Goal: Transaction & Acquisition: Book appointment/travel/reservation

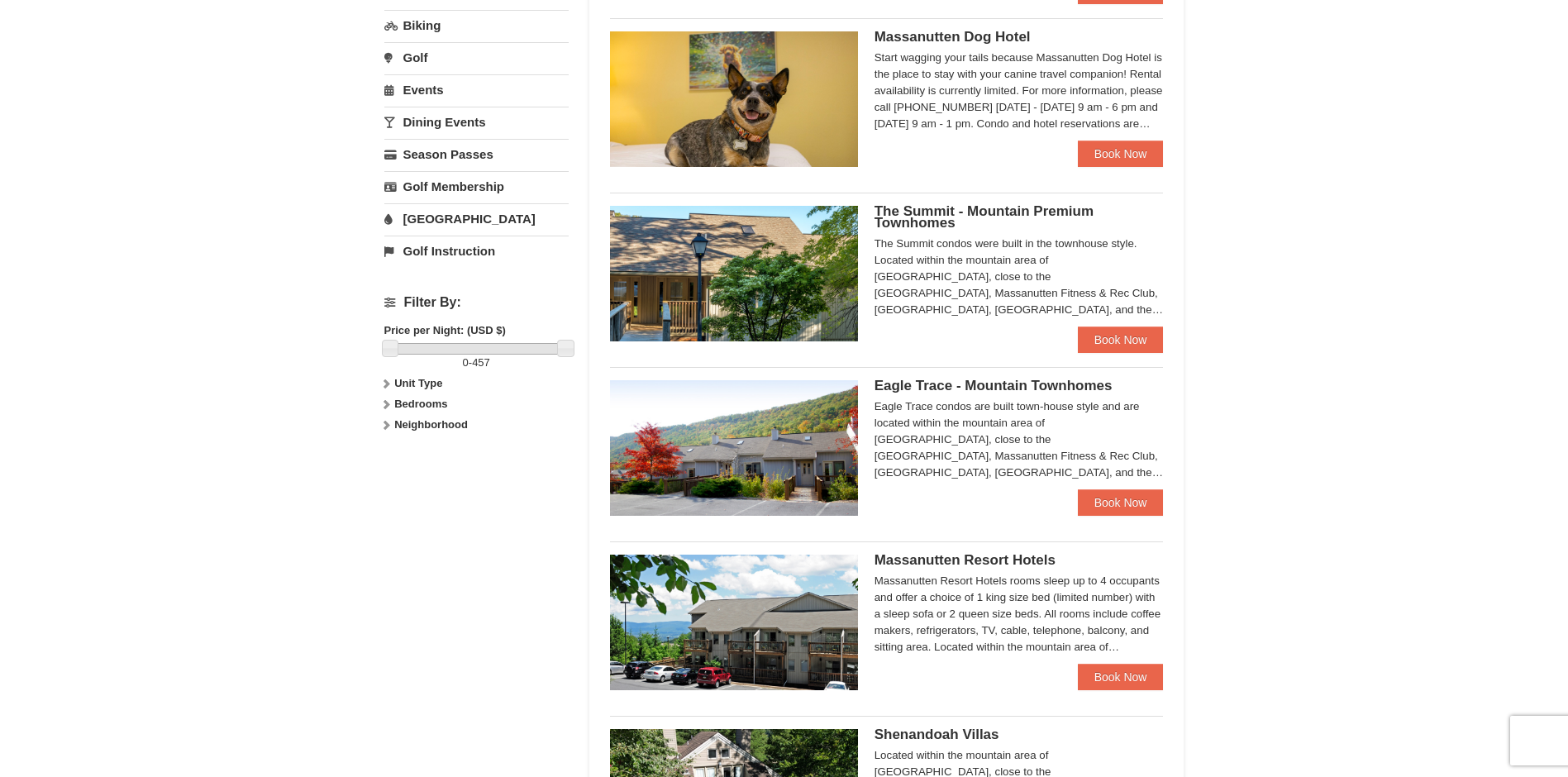
click at [995, 209] on span "The Summit - Mountain Premium Townhomes" at bounding box center [984, 217] width 219 height 27
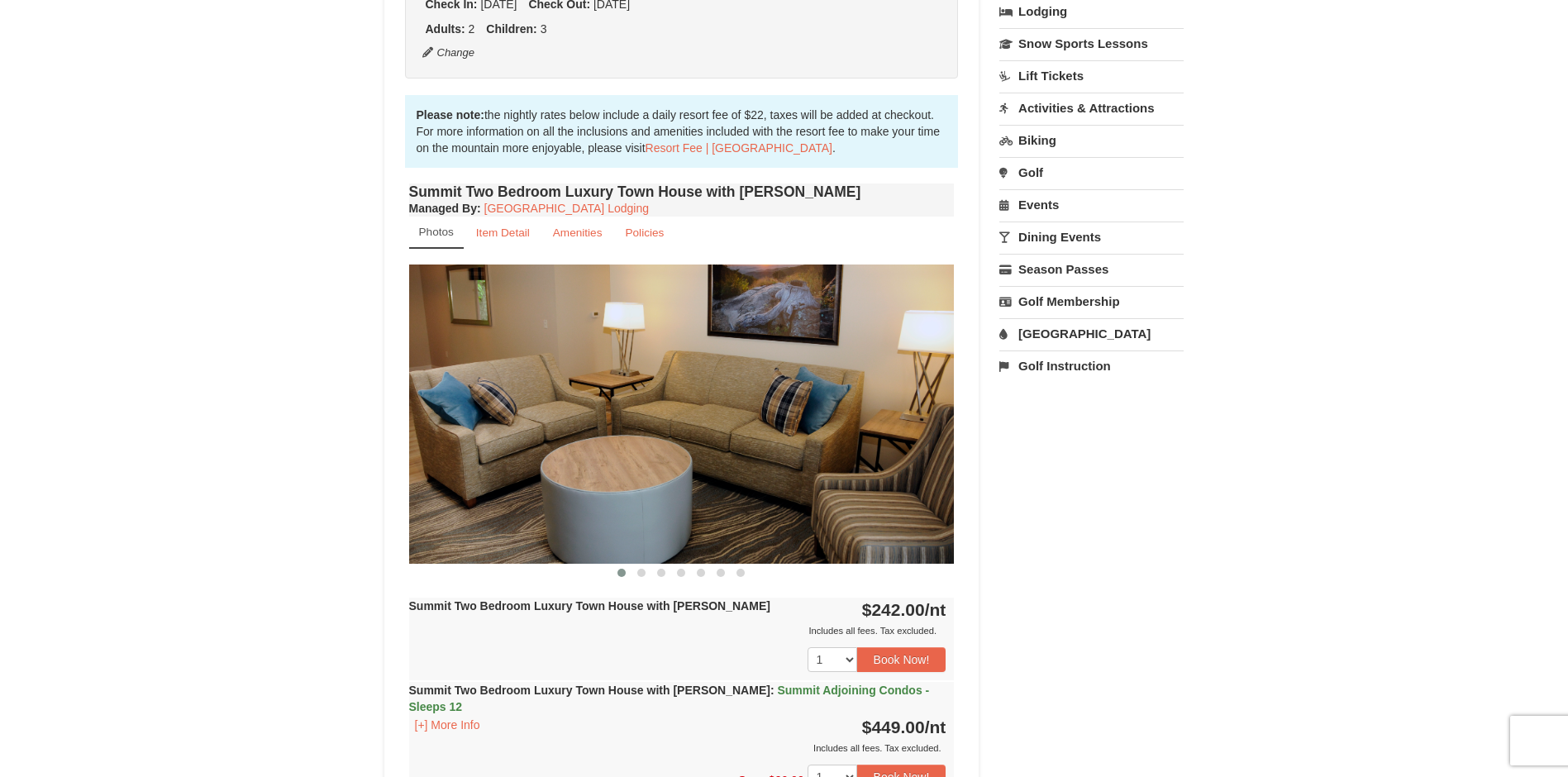
scroll to position [82, 0]
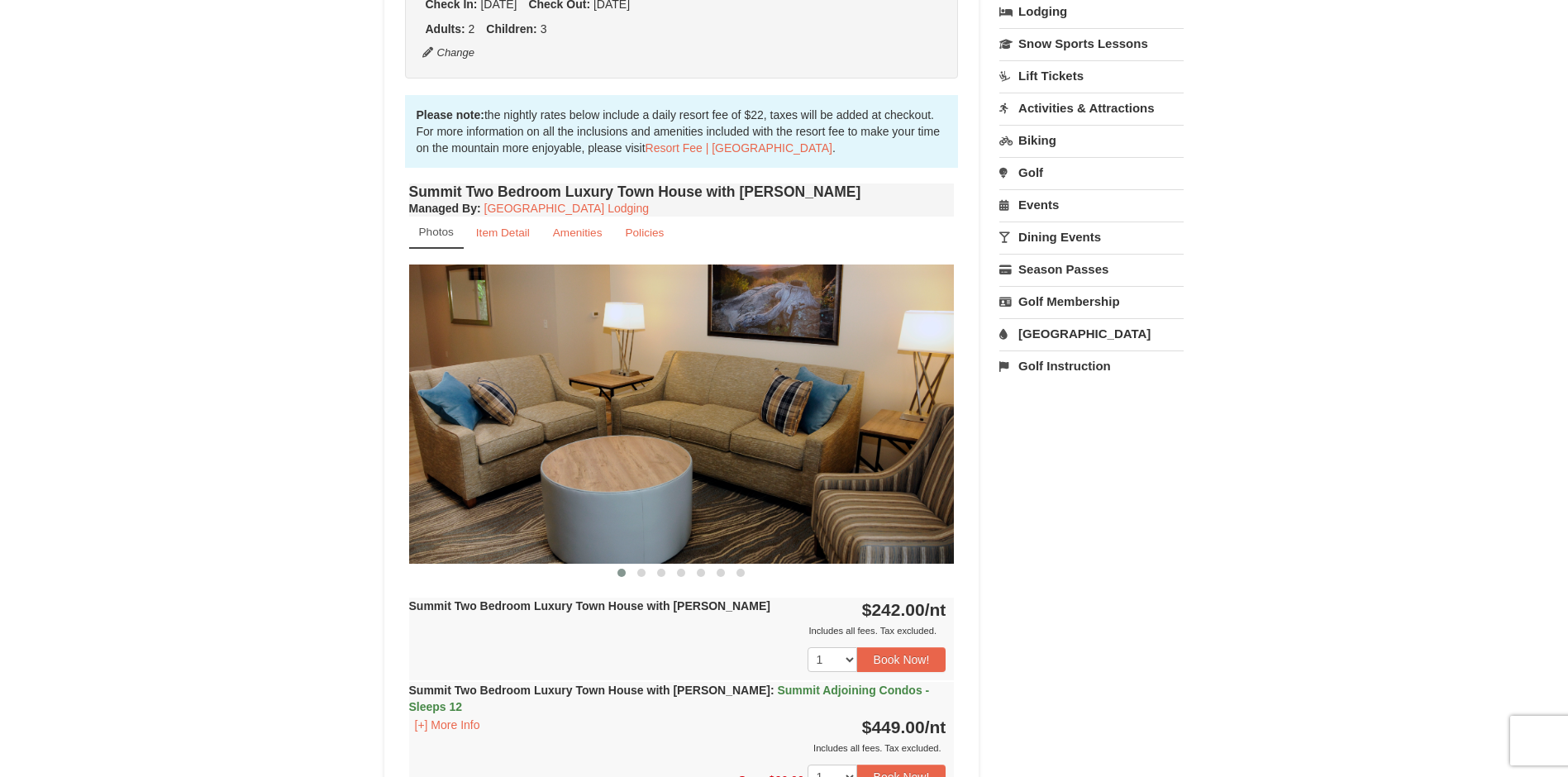
scroll to position [0, 0]
click at [449, 716] on button "[+] More Info" at bounding box center [447, 725] width 77 height 18
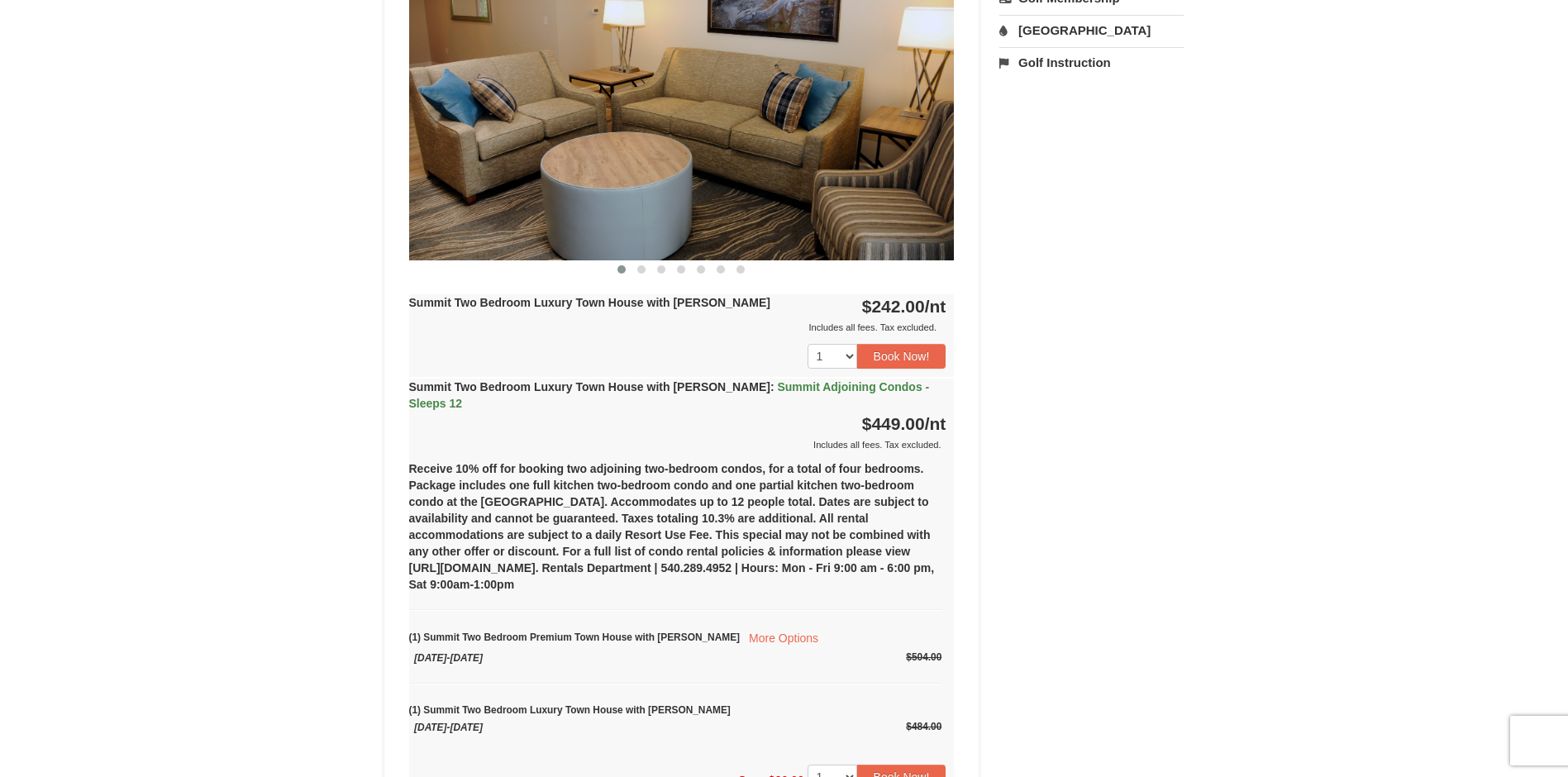
scroll to position [496, 0]
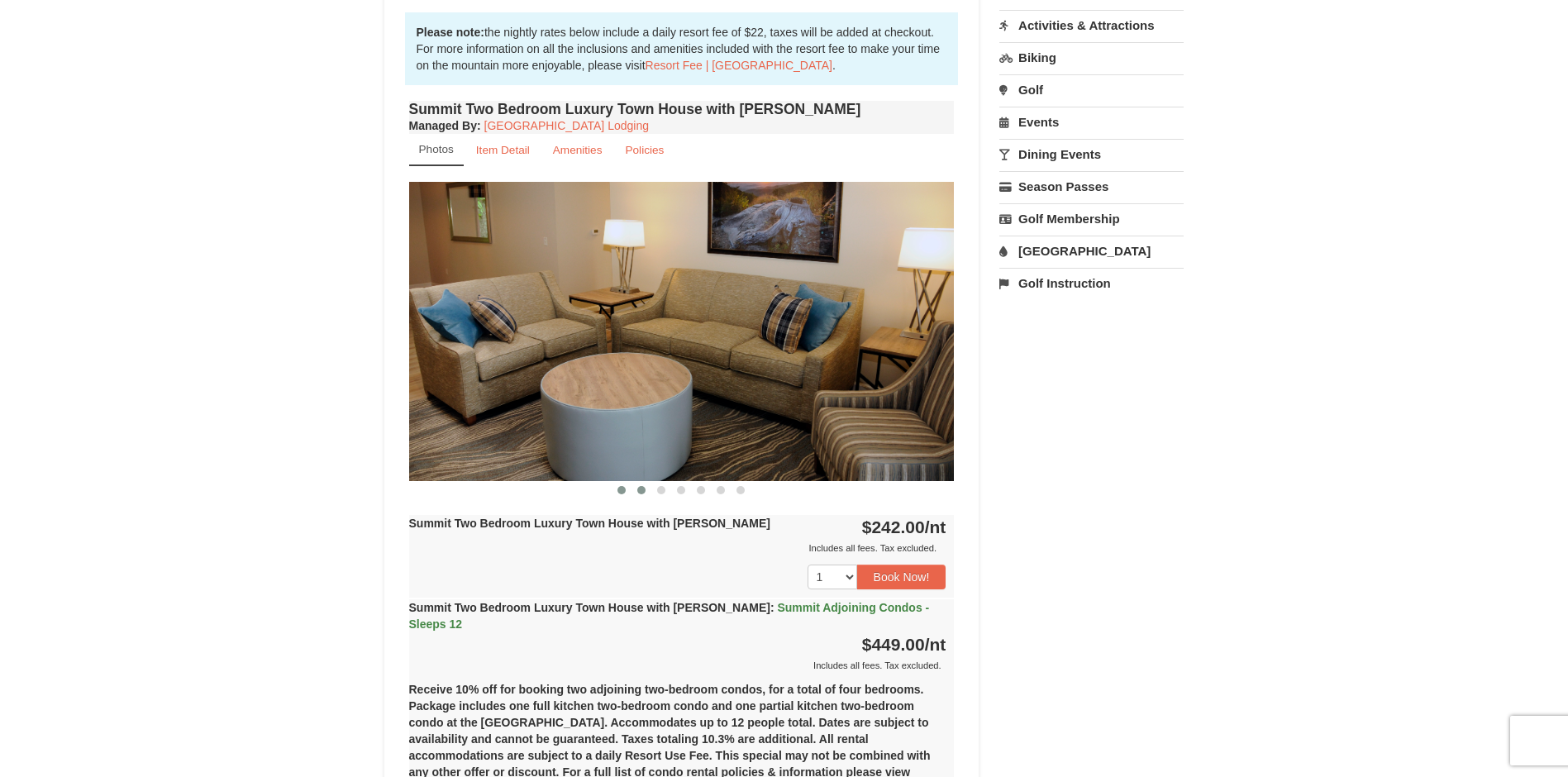
click at [643, 490] on span at bounding box center [641, 490] width 8 height 8
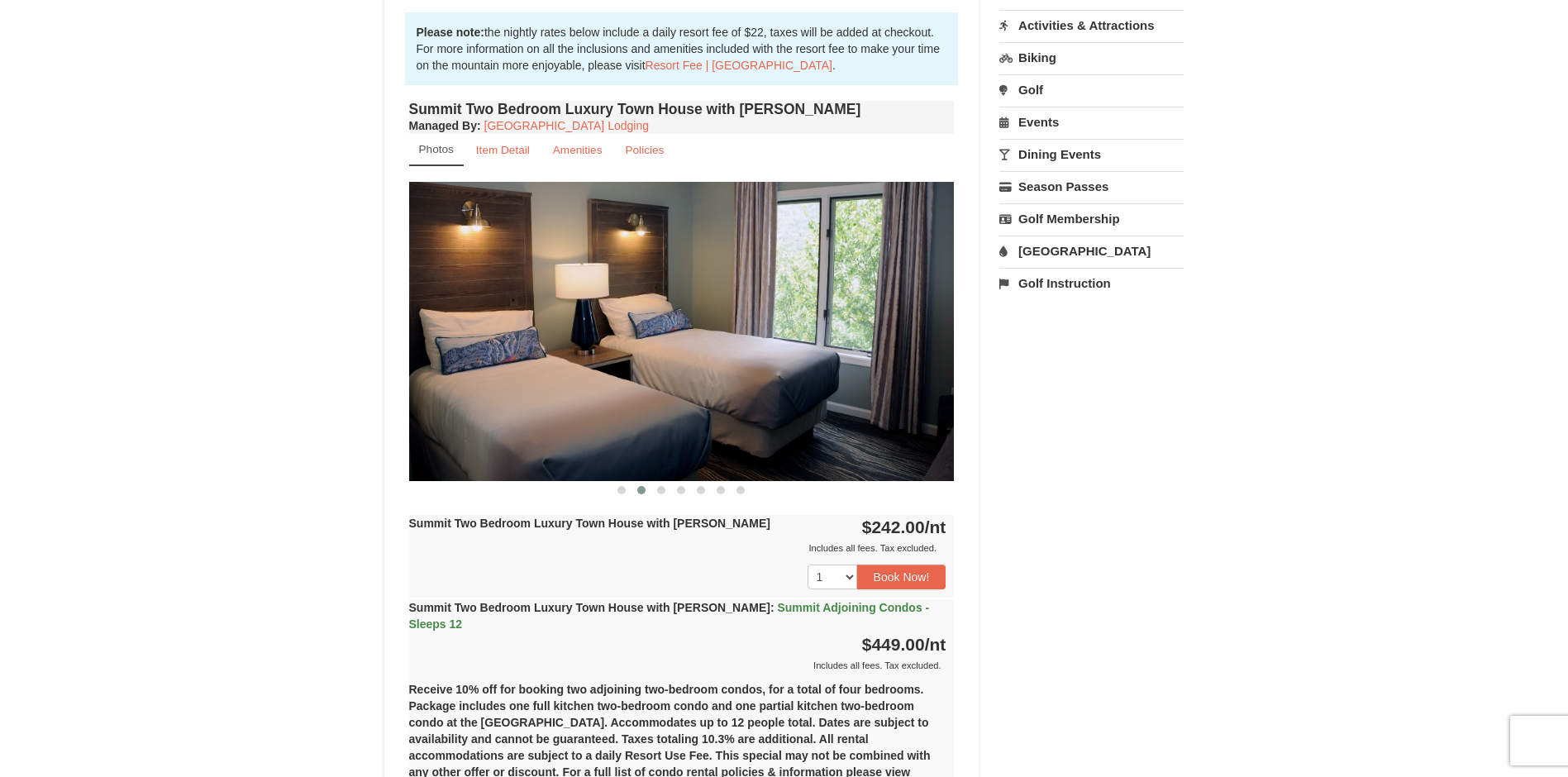
scroll to position [329, 0]
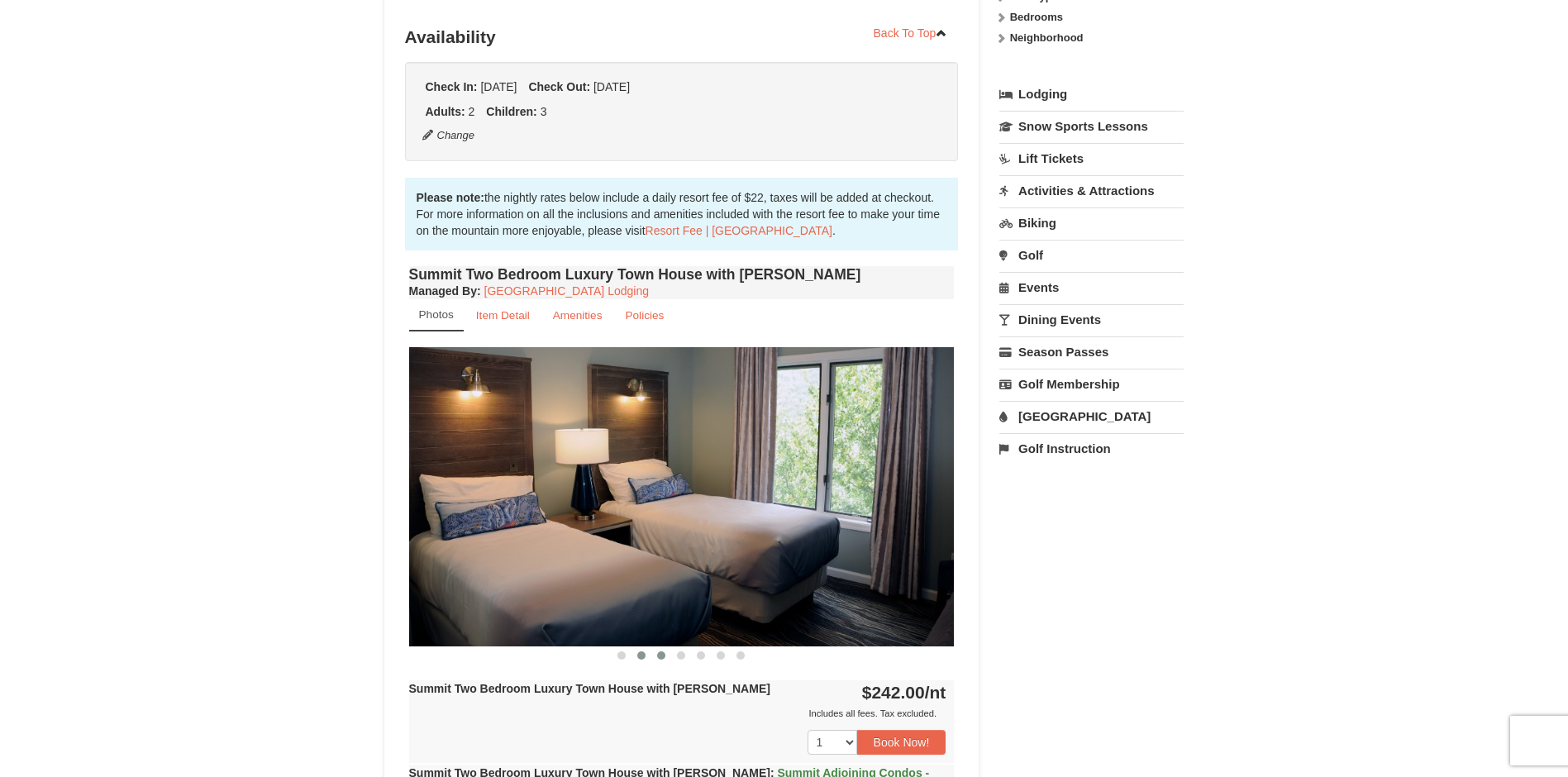
click at [662, 657] on span at bounding box center [661, 655] width 8 height 8
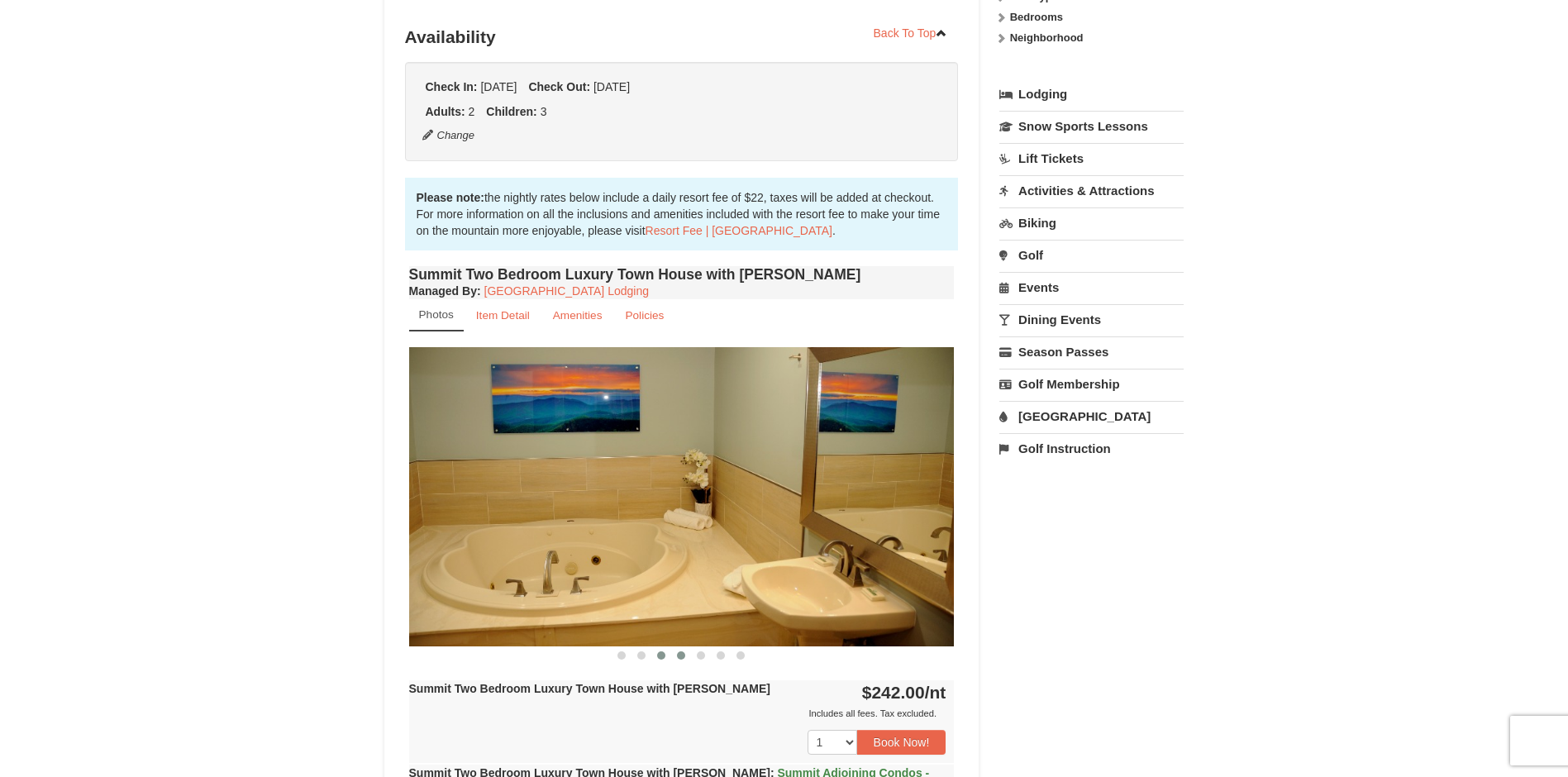
click at [681, 658] on span at bounding box center [681, 655] width 8 height 8
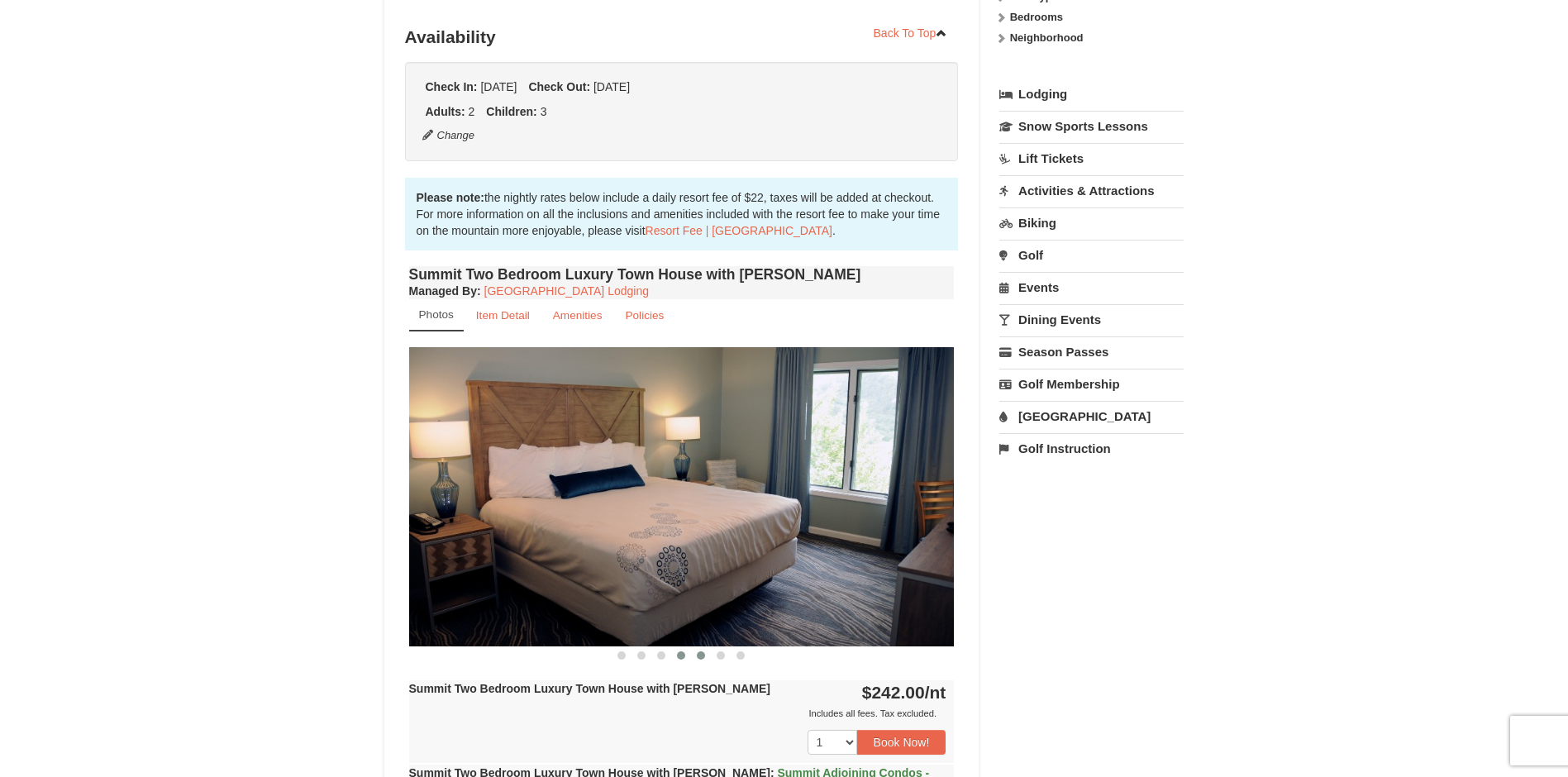
click at [700, 657] on span at bounding box center [701, 655] width 8 height 8
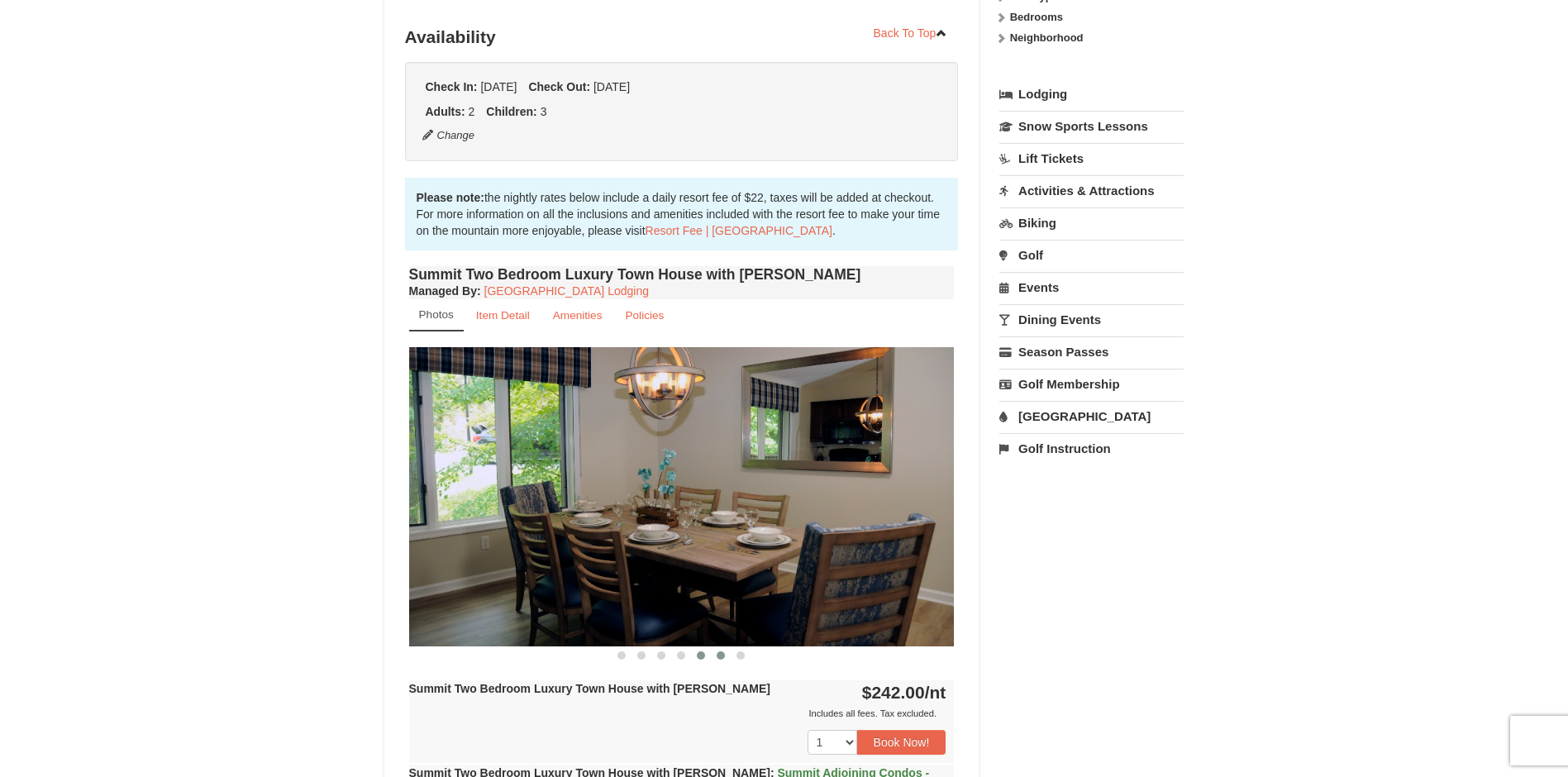
click at [715, 658] on button at bounding box center [720, 655] width 20 height 16
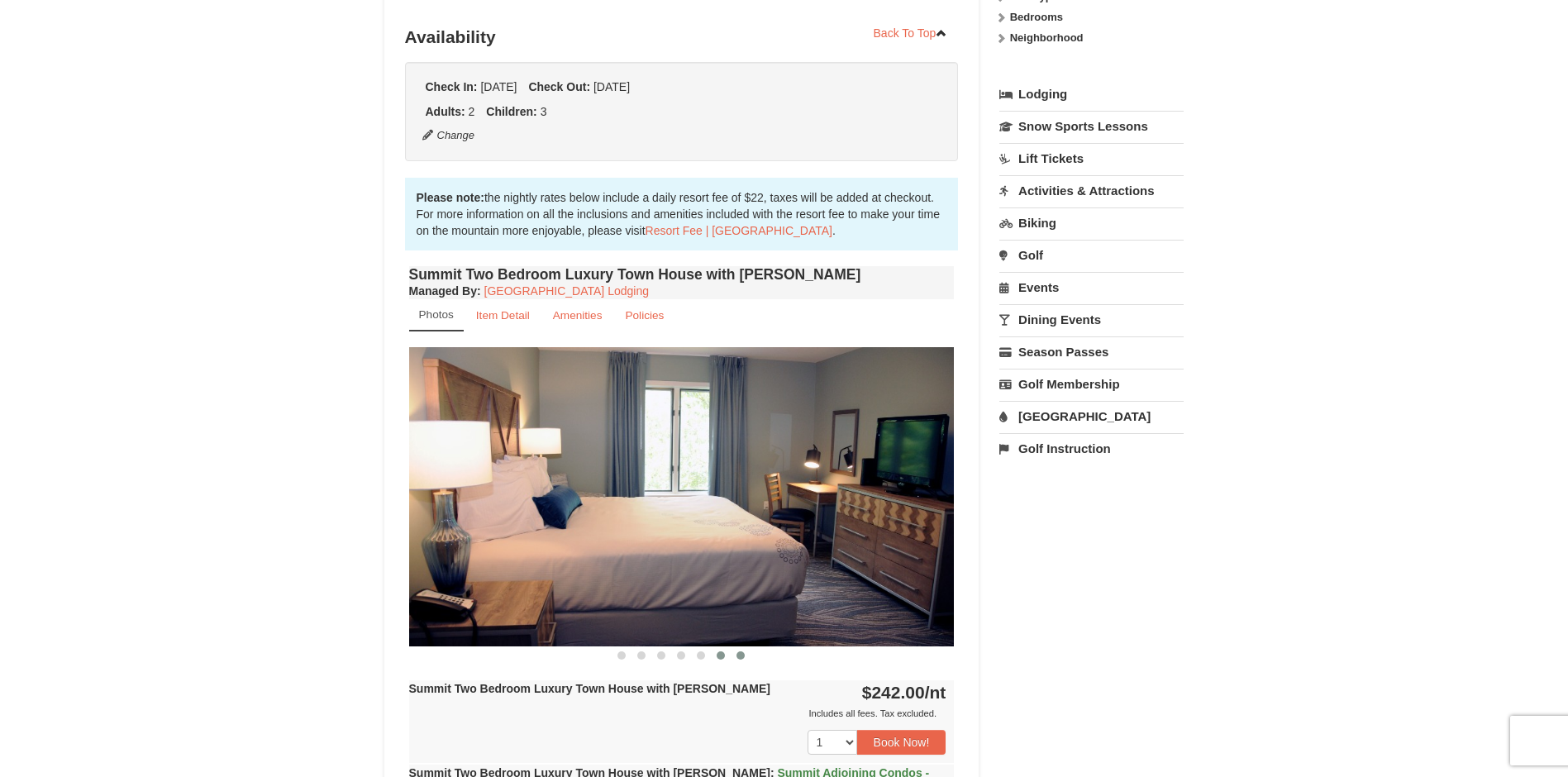
click at [738, 655] on span at bounding box center [740, 655] width 8 height 8
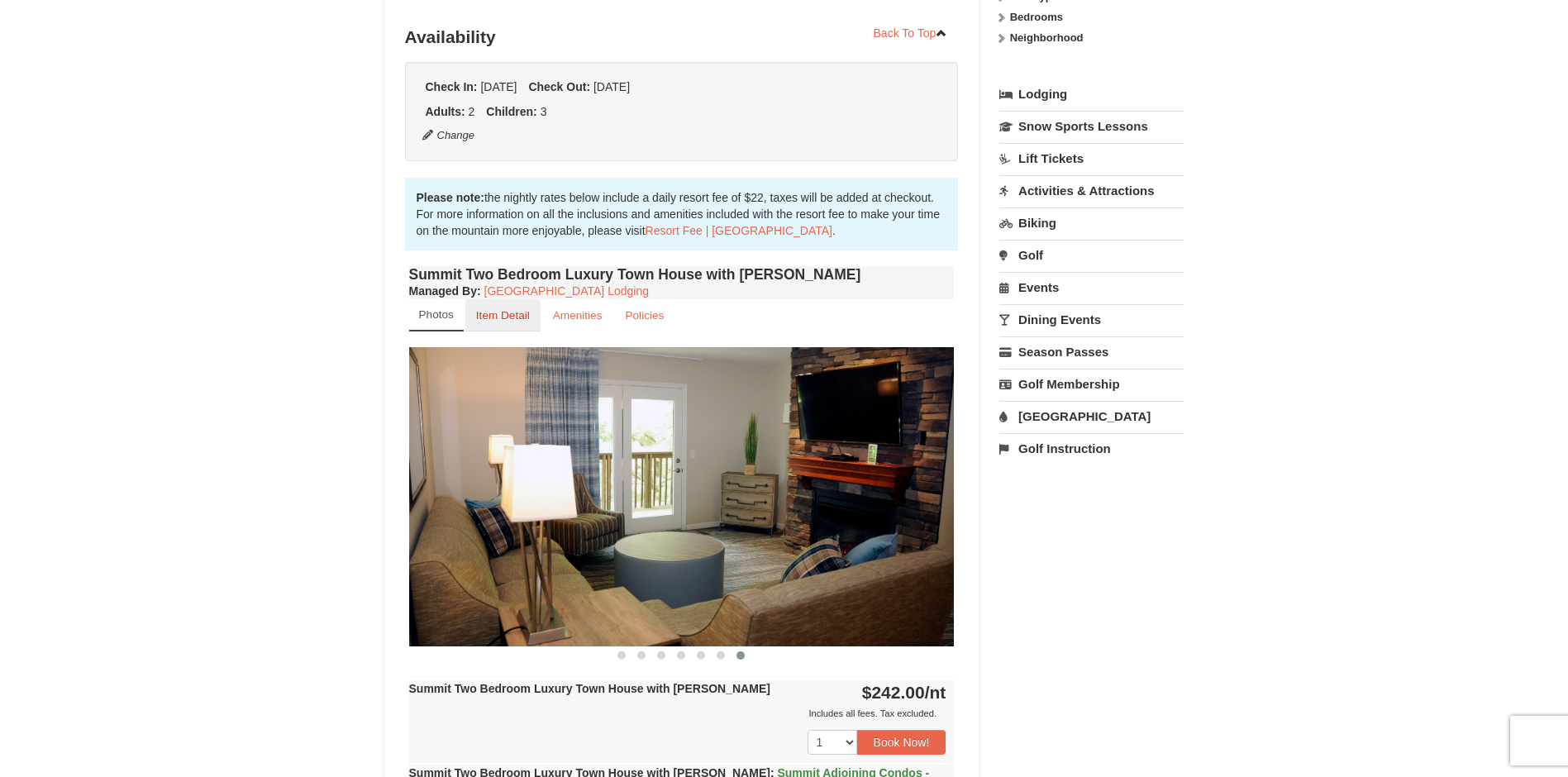
click at [484, 314] on small "Item Detail" at bounding box center [503, 316] width 54 height 13
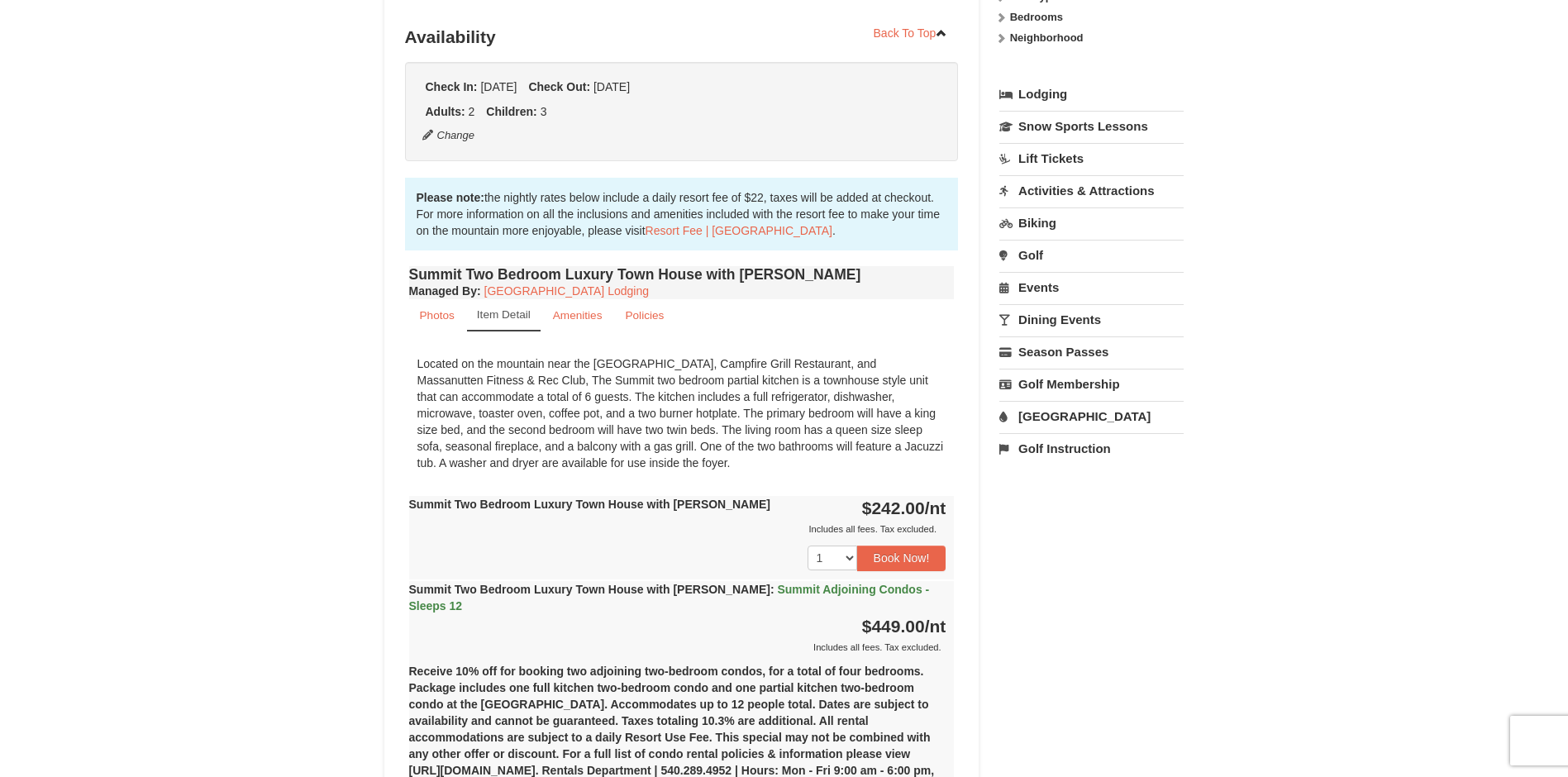
drag, startPoint x: 472, startPoint y: 410, endPoint x: 571, endPoint y: 414, distance: 99.1
click at [571, 414] on div "Located on the mountain near the Ski Slopes, Campfire Grill Restaurant, and Mas…" at bounding box center [681, 414] width 545 height 133
click at [639, 467] on div "Located on the mountain near the Ski Slopes, Campfire Grill Restaurant, and Mas…" at bounding box center [681, 414] width 545 height 133
click at [611, 540] on div "1 2 3 4 5 6 7 8 9 10 11 12 13 14 15 16 17 18 19 20 21 22 23 24" at bounding box center [681, 558] width 545 height 42
click at [677, 465] on div "Located on the mountain near the Ski Slopes, Campfire Grill Restaurant, and Mas…" at bounding box center [681, 414] width 545 height 133
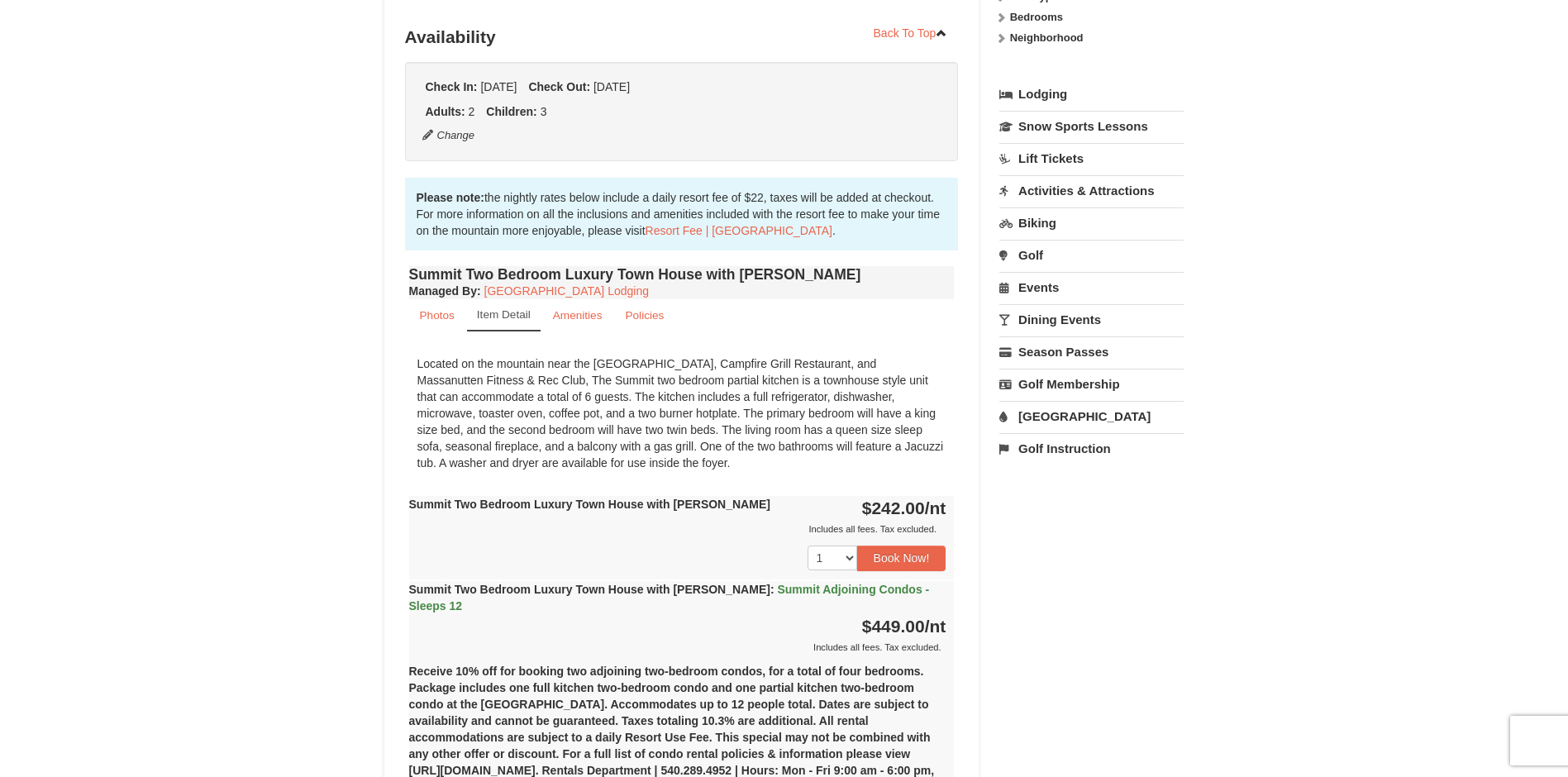
click at [662, 537] on div "1 2 3 4 5 6 7 8 9 10 11 12 13 14 15 16 17 18 19 20 21 22 23 24" at bounding box center [681, 558] width 545 height 42
click at [609, 536] on div "Includes all fees. Tax excluded." at bounding box center [678, 529] width 537 height 16
click at [622, 465] on div "Located on the mountain near the Ski Slopes, Campfire Grill Restaurant, and Mas…" at bounding box center [681, 414] width 545 height 133
click at [573, 316] on small "Amenities" at bounding box center [577, 316] width 50 height 13
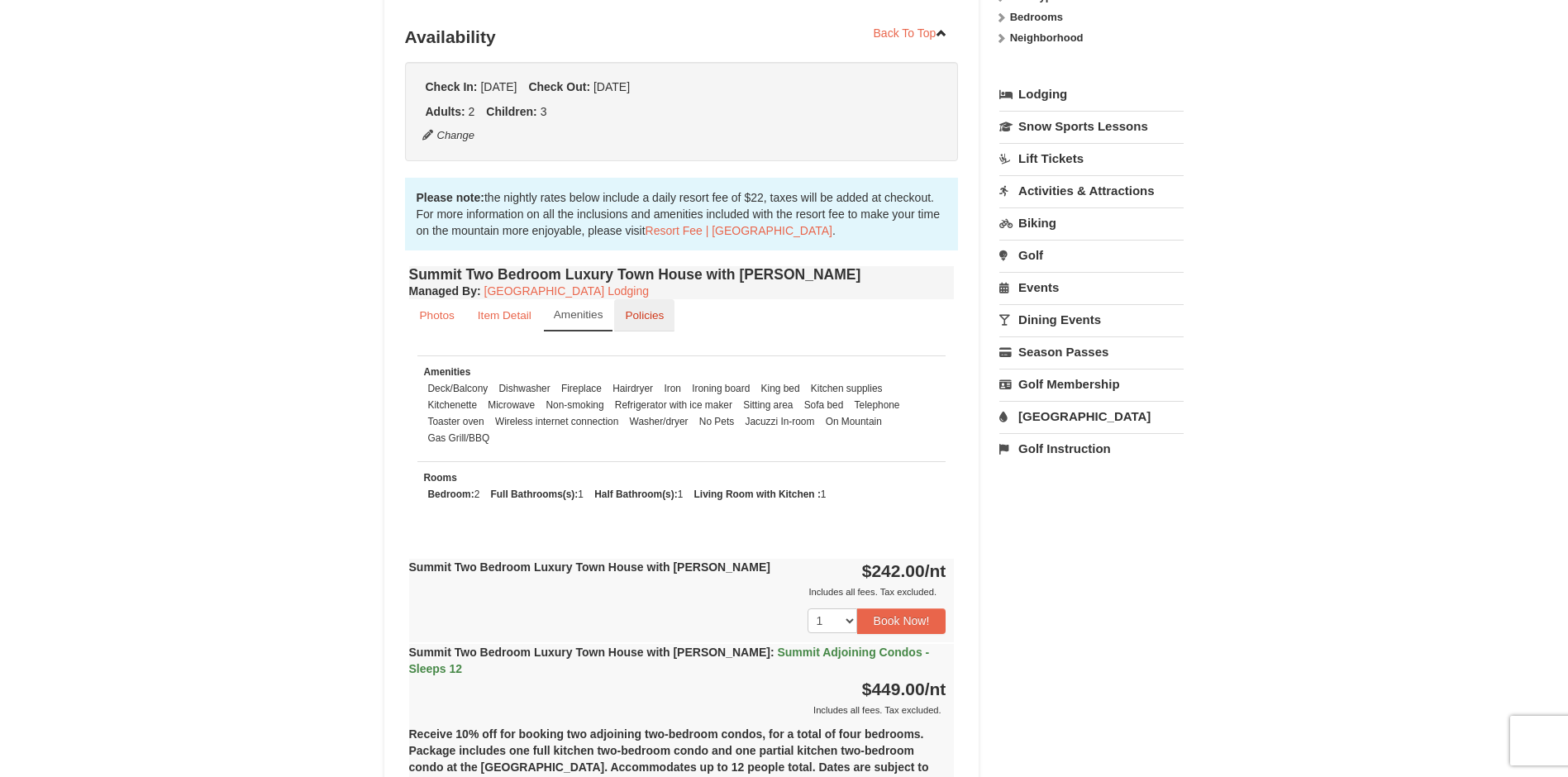
click at [659, 312] on small "Policies" at bounding box center [644, 316] width 39 height 13
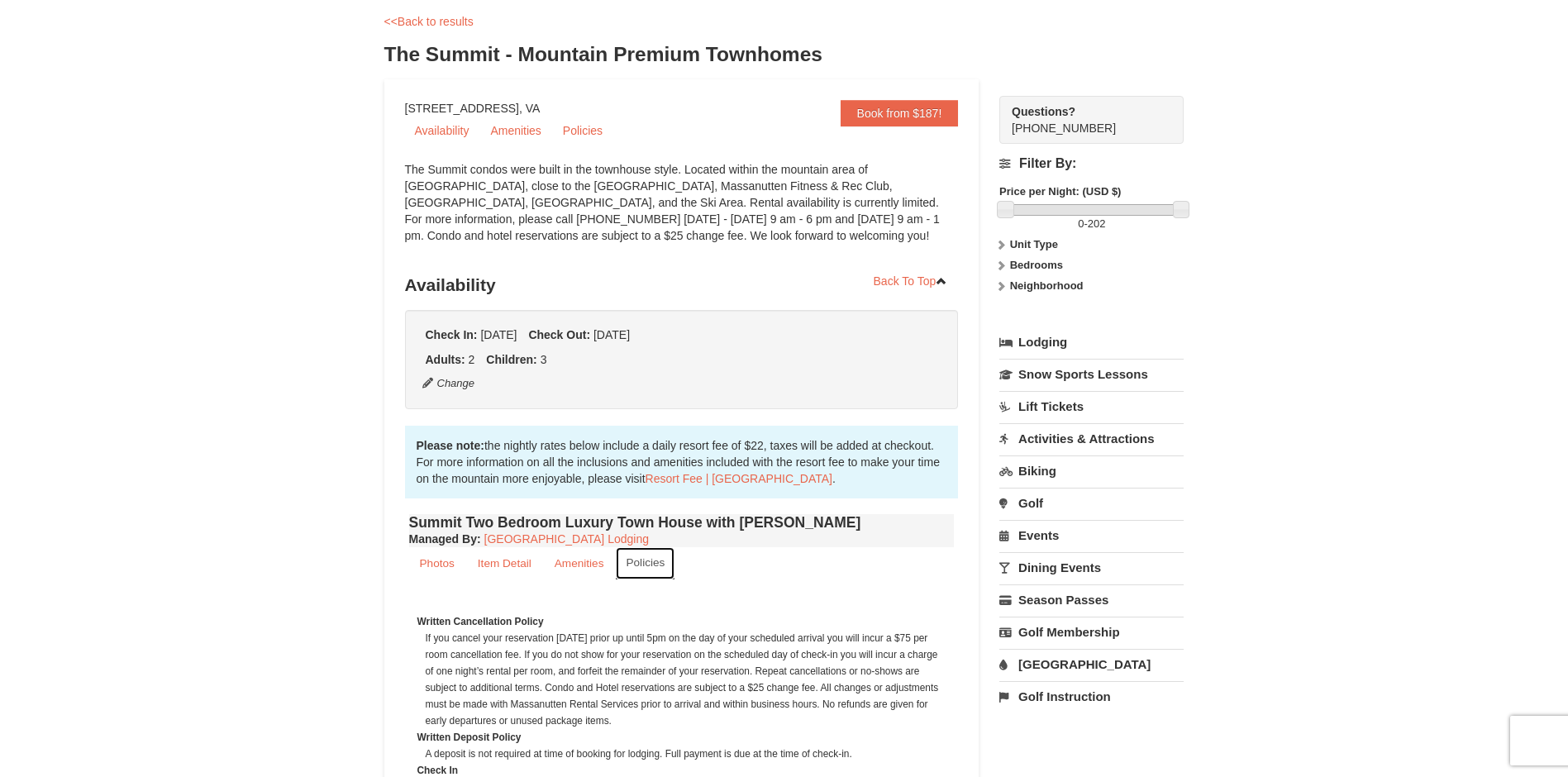
scroll to position [0, 0]
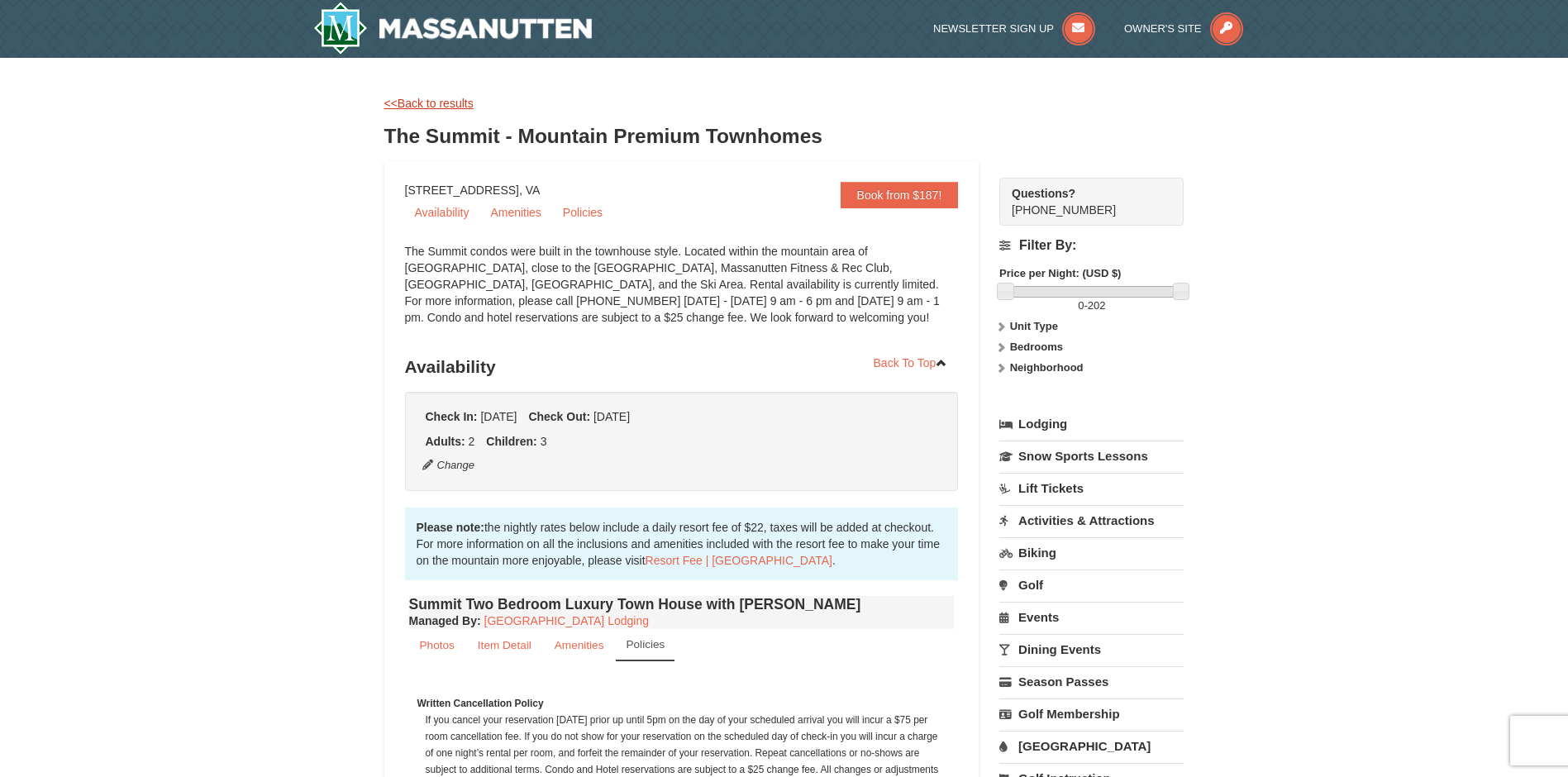
click at [400, 100] on link "<<Back to results" at bounding box center [429, 103] width 89 height 14
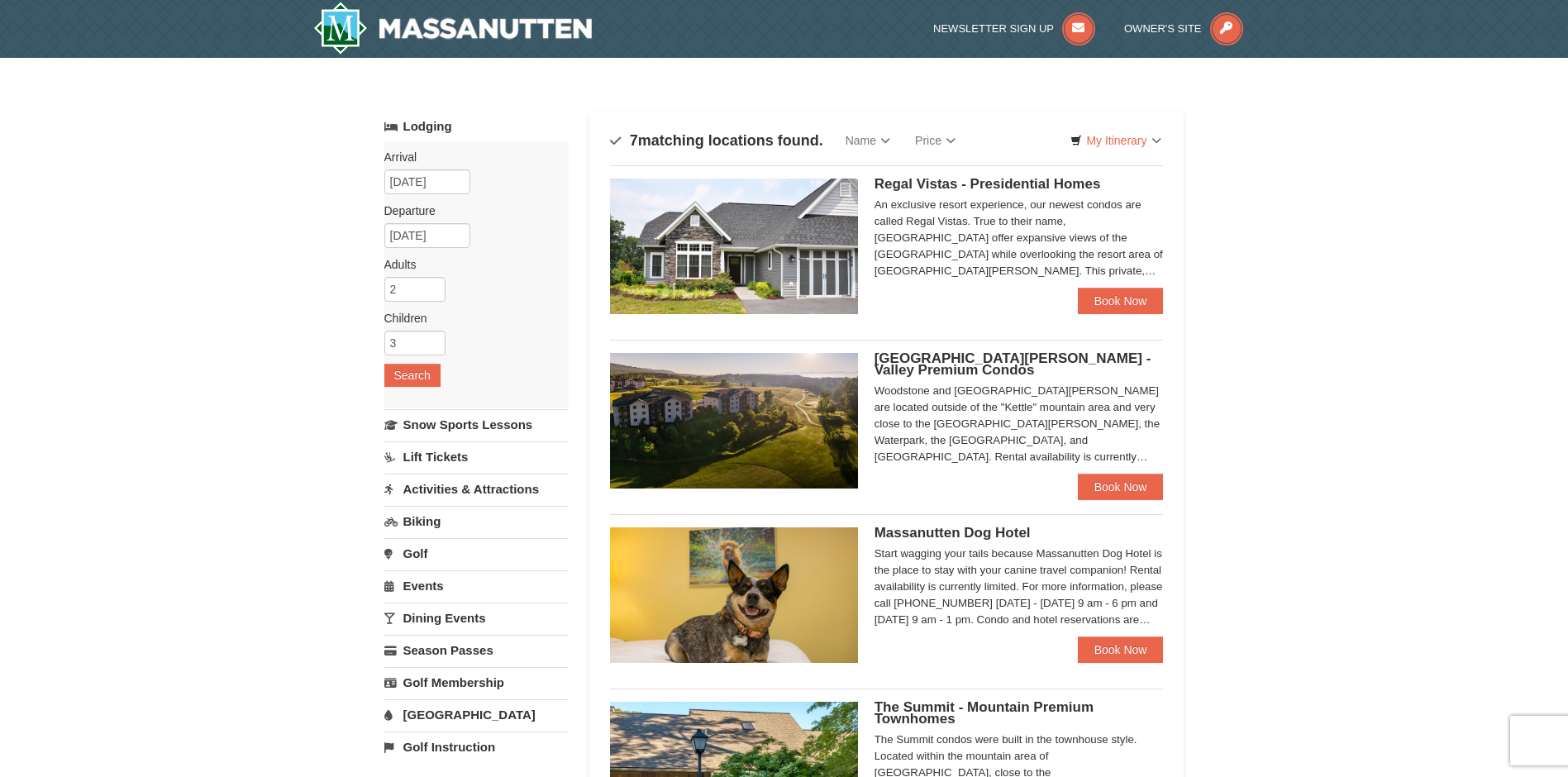
scroll to position [497, 0]
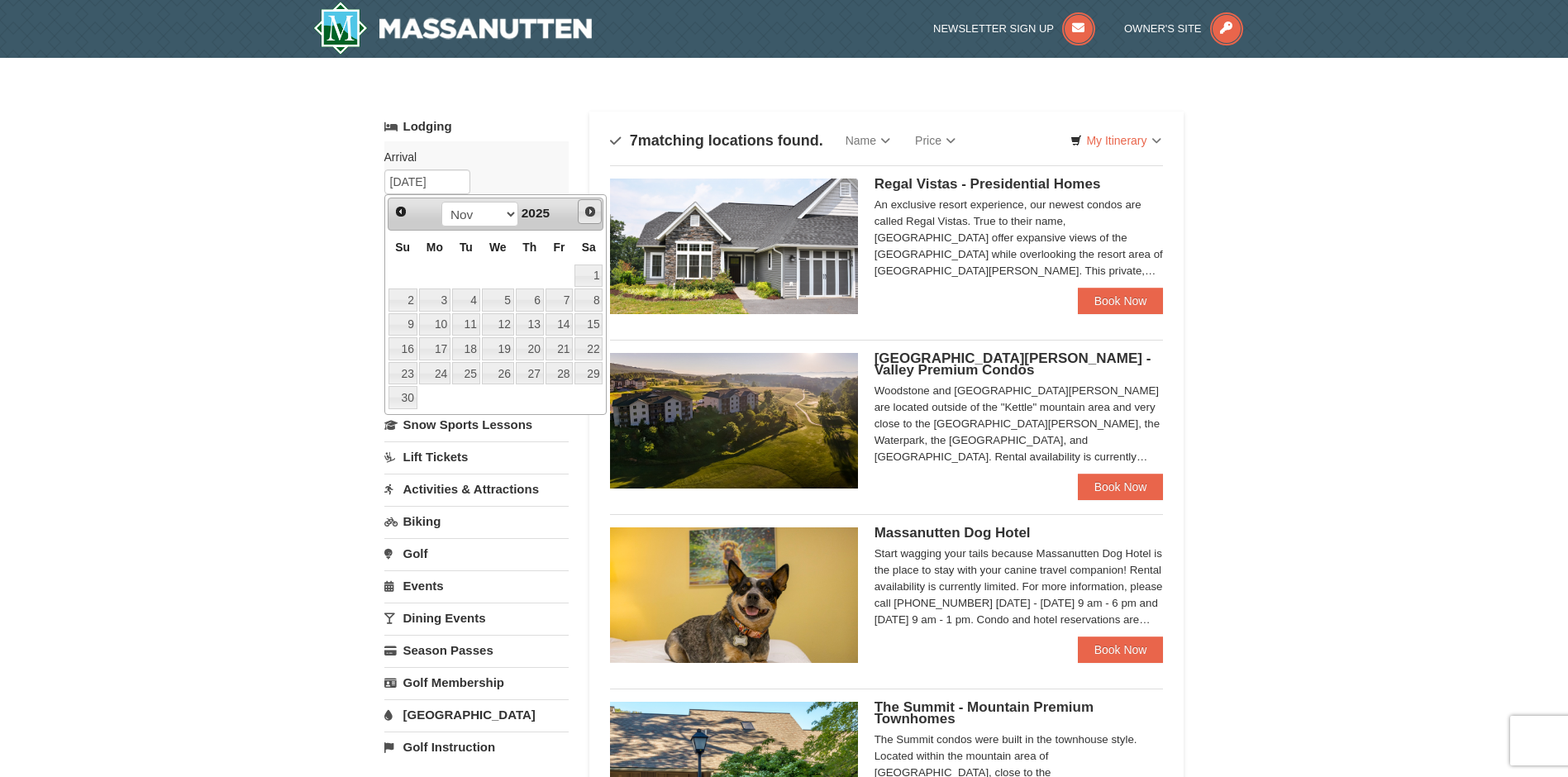
click at [593, 209] on span "Next" at bounding box center [590, 211] width 14 height 14
click at [560, 283] on link "5" at bounding box center [559, 276] width 28 height 24
type input "[DATE]"
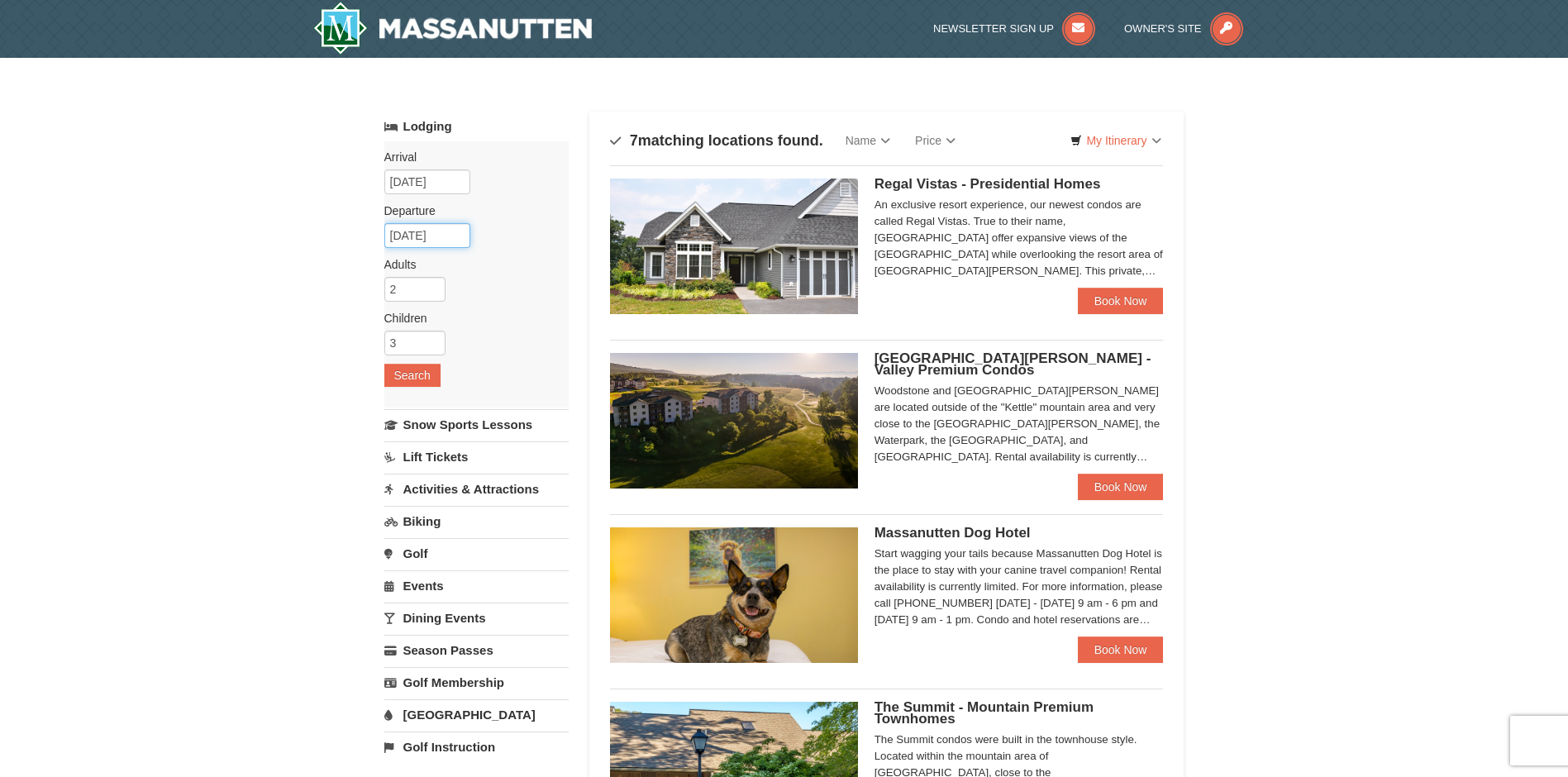
click at [457, 235] on input "12/06/2025" at bounding box center [427, 235] width 86 height 25
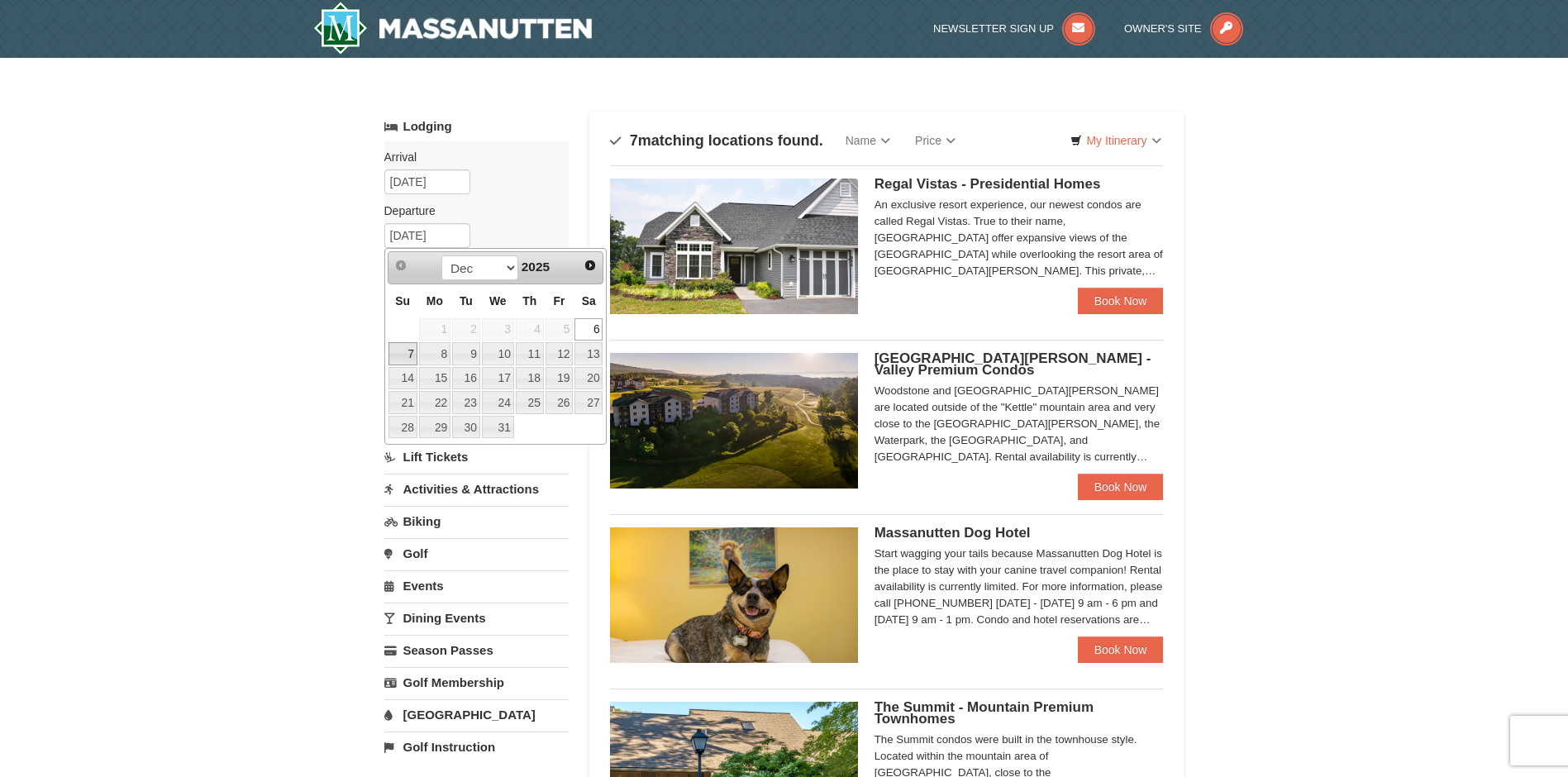
click at [412, 346] on link "7" at bounding box center [403, 354] width 29 height 24
type input "[DATE]"
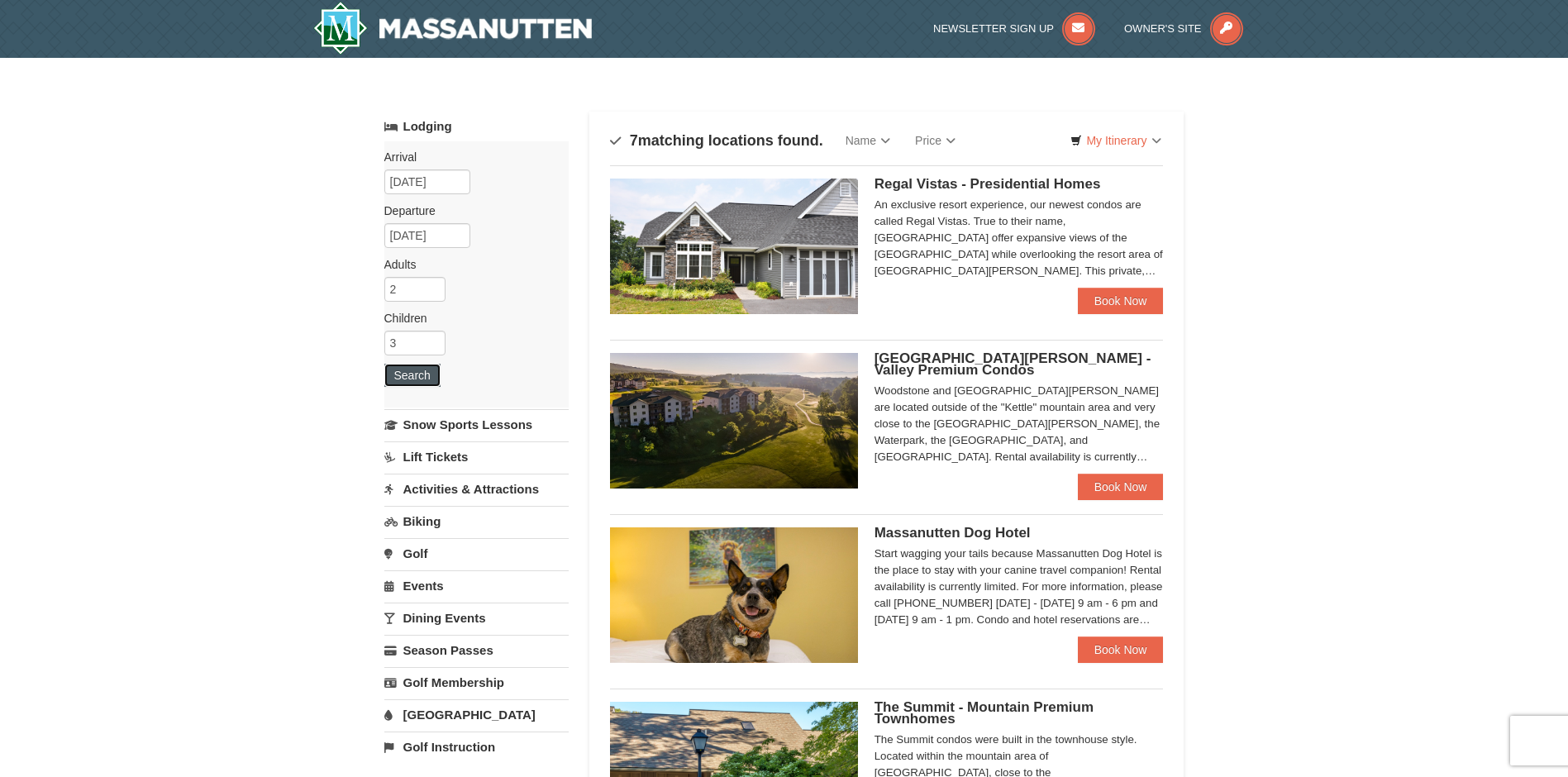
click at [413, 379] on button "Search" at bounding box center [413, 376] width 56 height 24
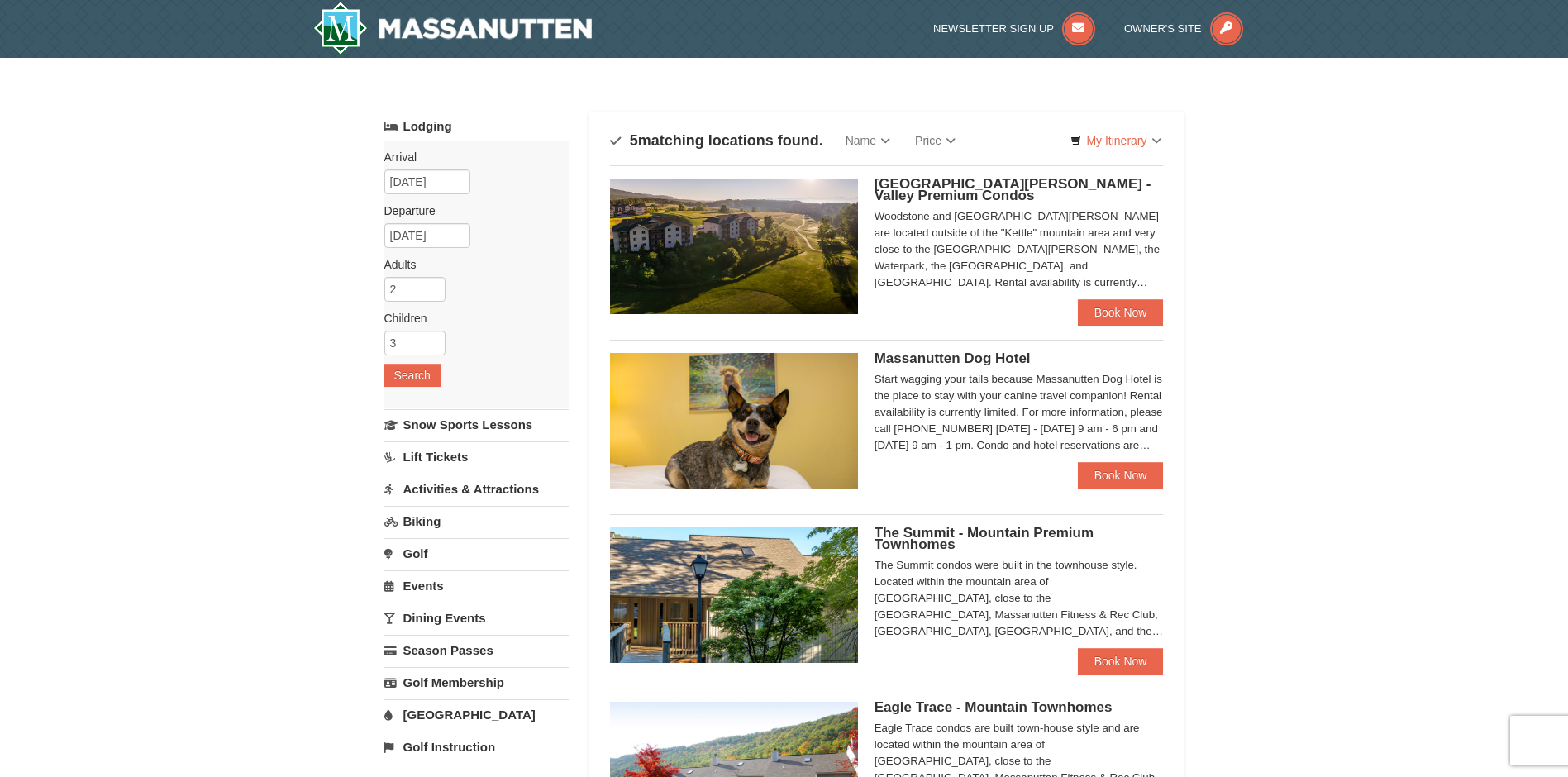
click at [1371, 440] on div "× Categories Map List Filter My Itinerary Questions? 1-540-289-9441 Lodging Arr…" at bounding box center [784, 570] width 1568 height 1025
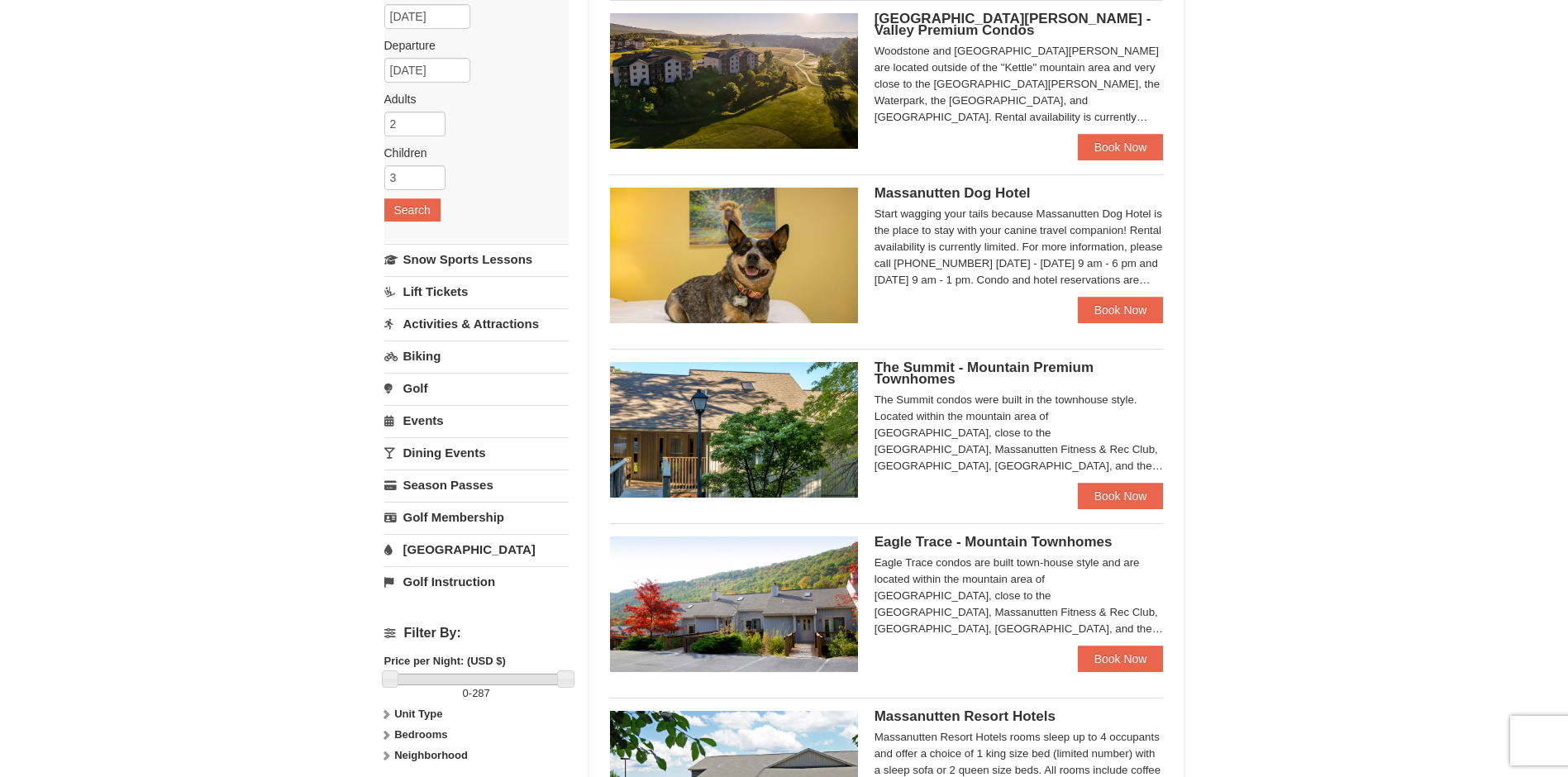
scroll to position [413, 0]
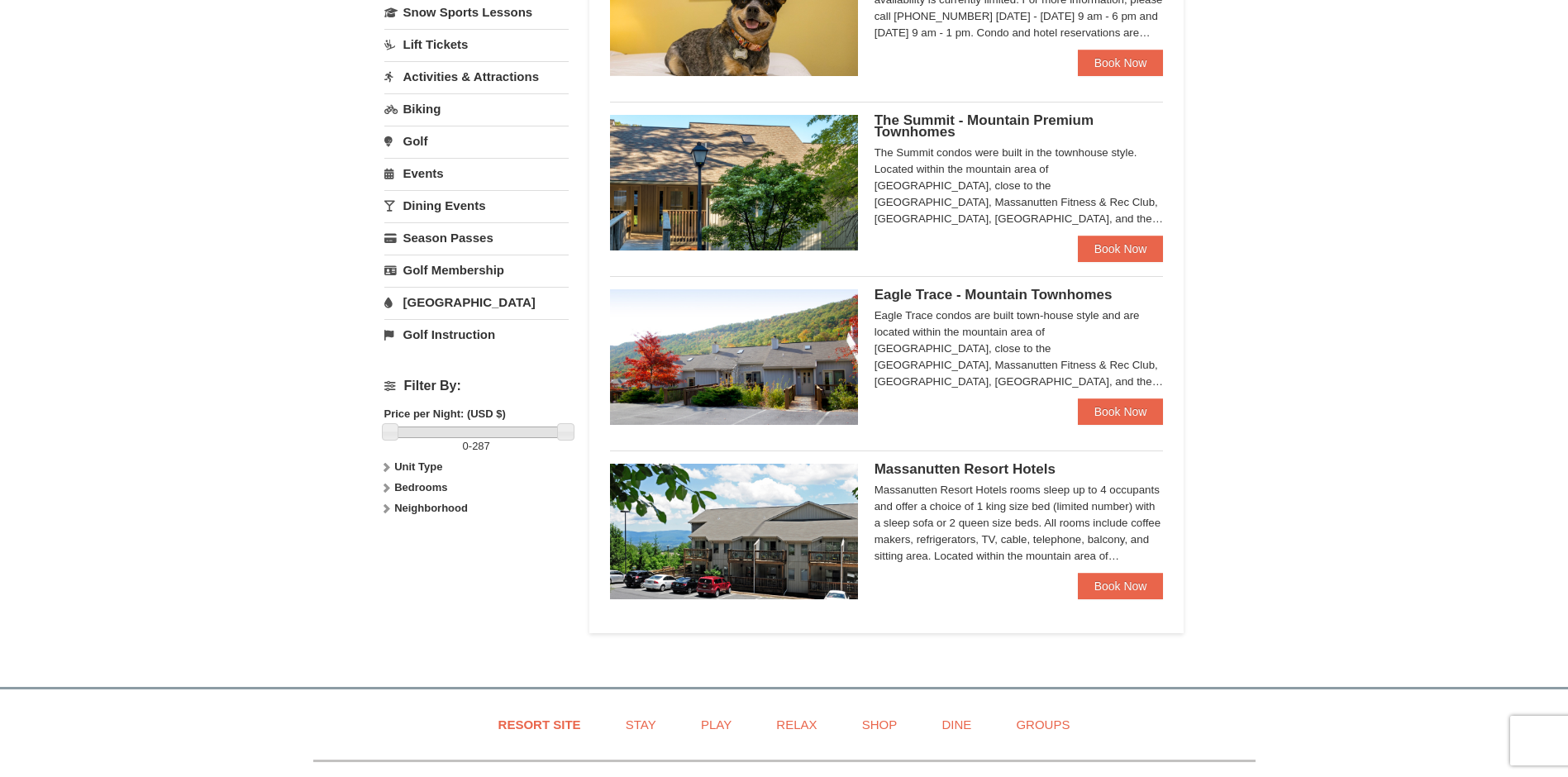
click at [390, 487] on icon at bounding box center [386, 487] width 12 height 12
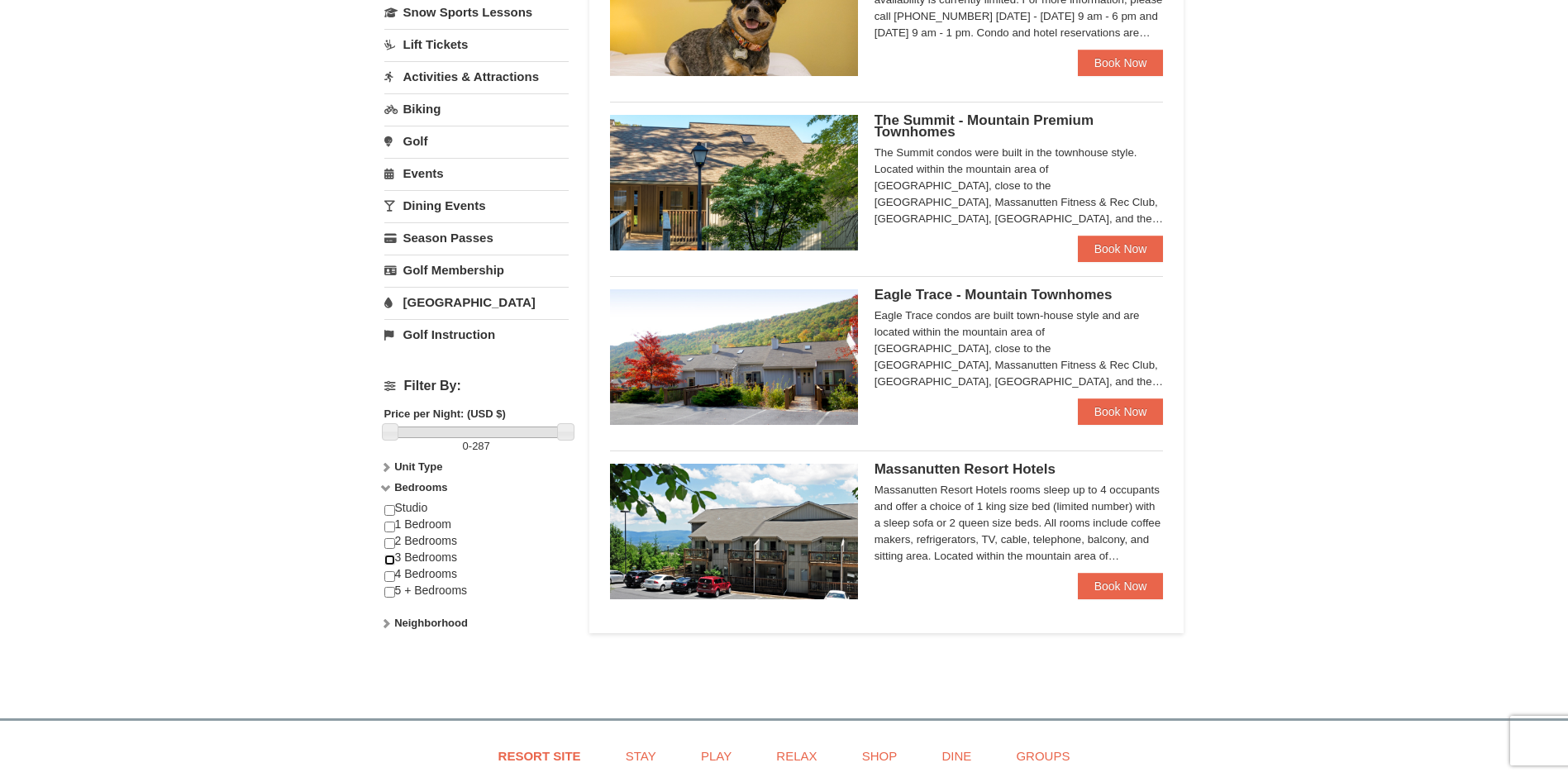
click at [387, 563] on input "checkbox" at bounding box center [390, 560] width 11 height 11
checkbox input "true"
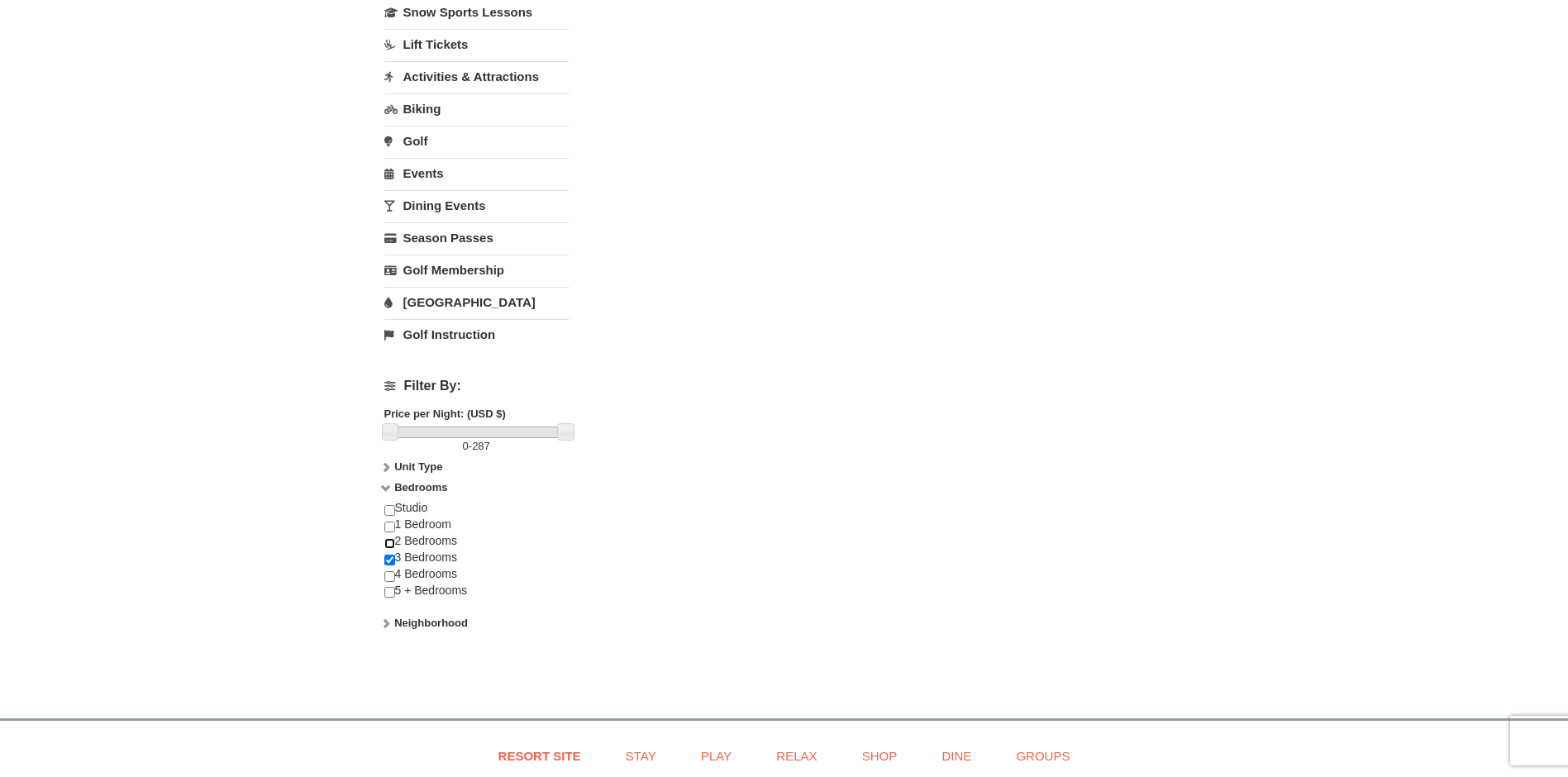
click at [387, 546] on input "checkbox" at bounding box center [390, 544] width 11 height 11
checkbox input "true"
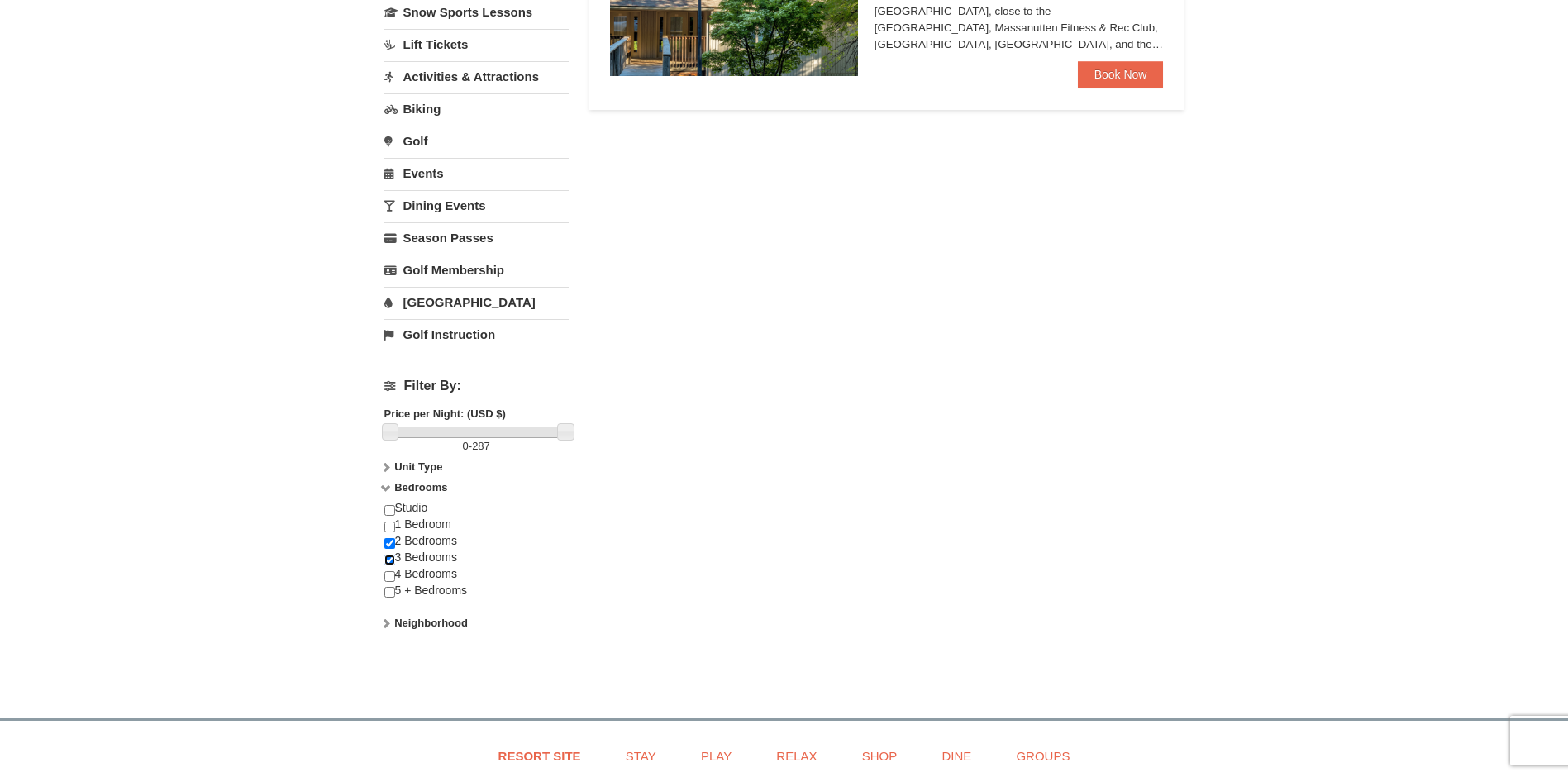
click at [388, 555] on input "checkbox" at bounding box center [390, 560] width 11 height 11
checkbox input "false"
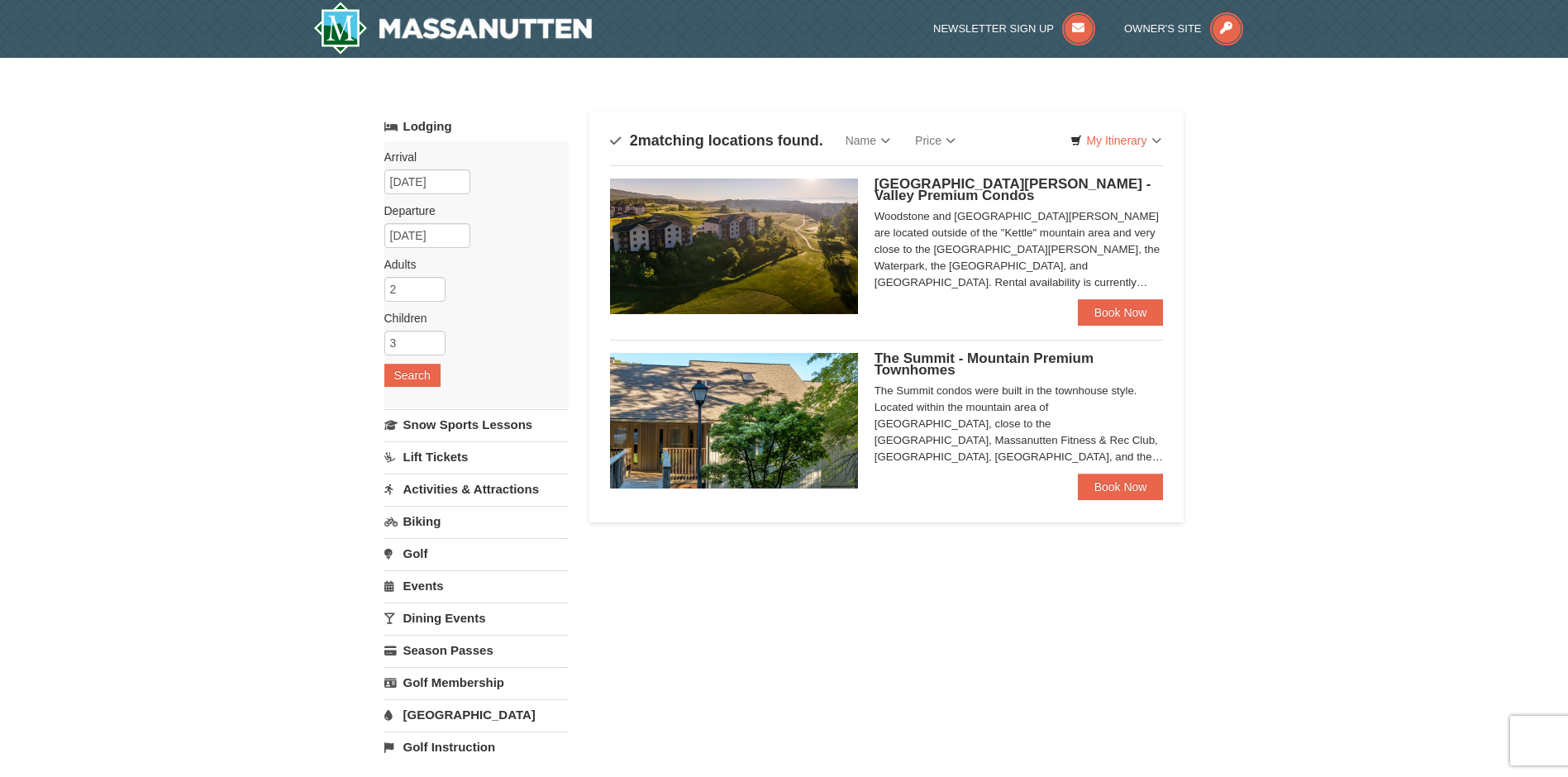
click at [1038, 359] on span "The Summit - Mountain Premium Townhomes" at bounding box center [984, 364] width 219 height 27
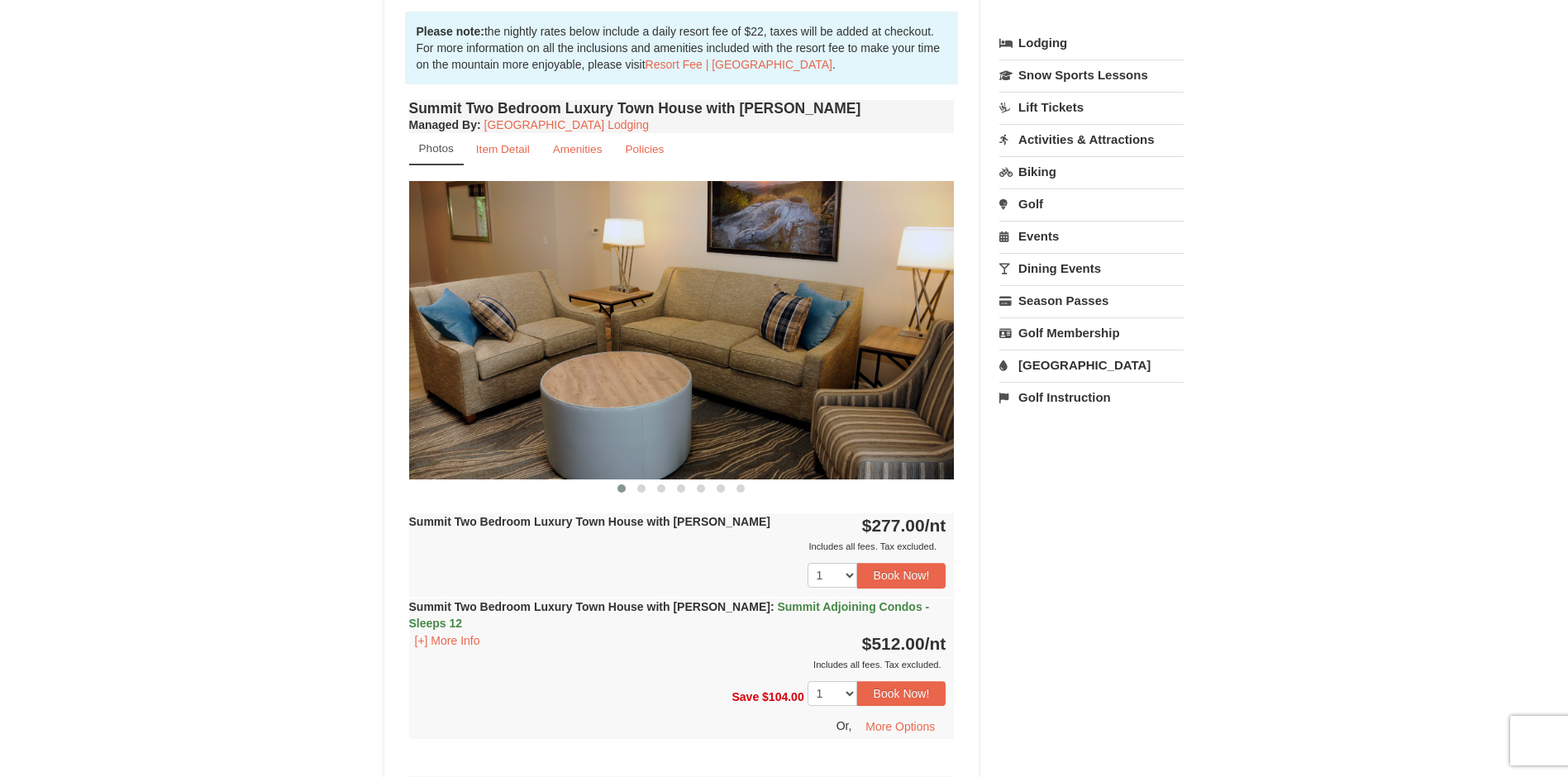
scroll to position [330, 0]
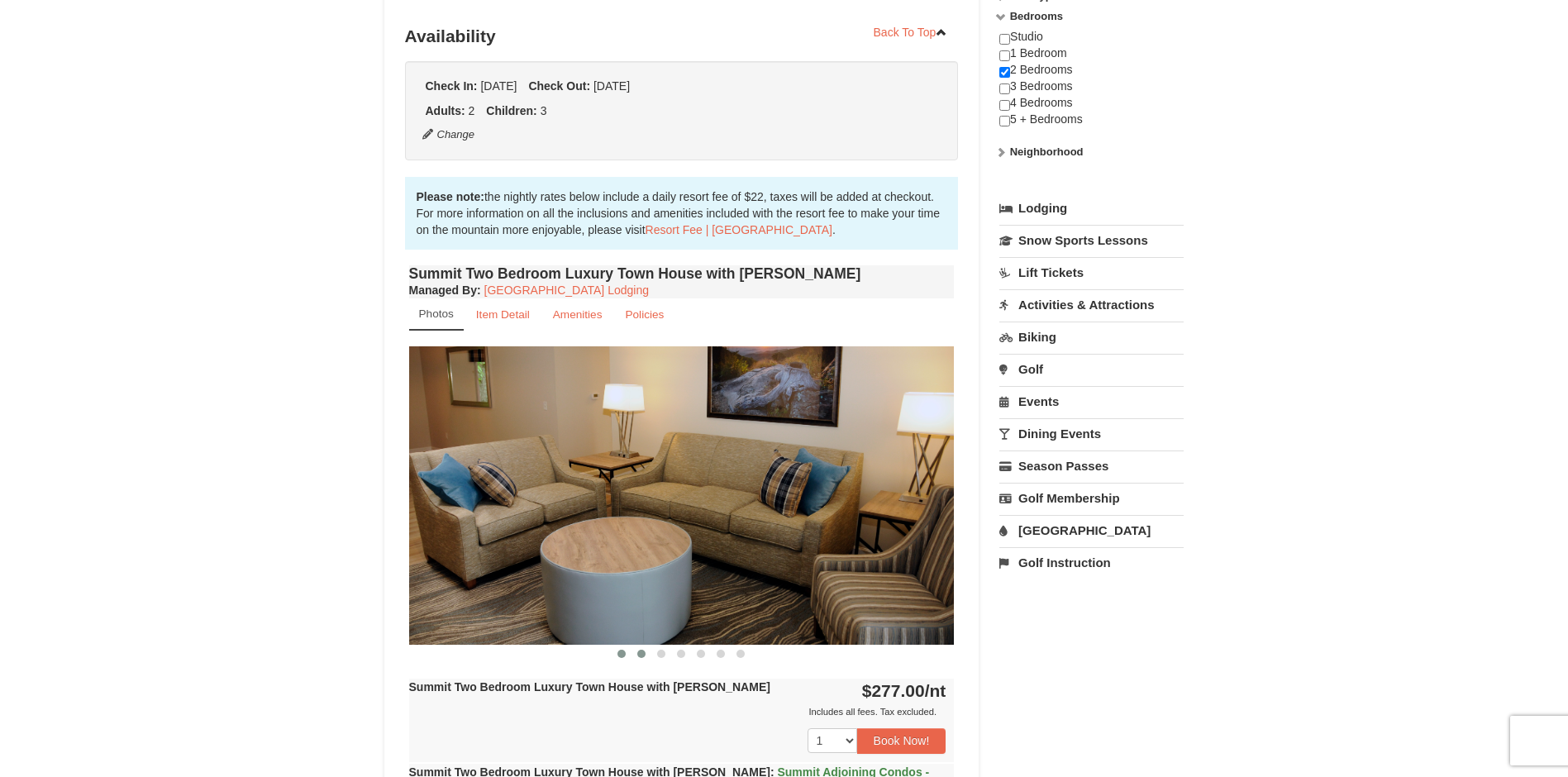
click at [642, 654] on span at bounding box center [641, 654] width 8 height 8
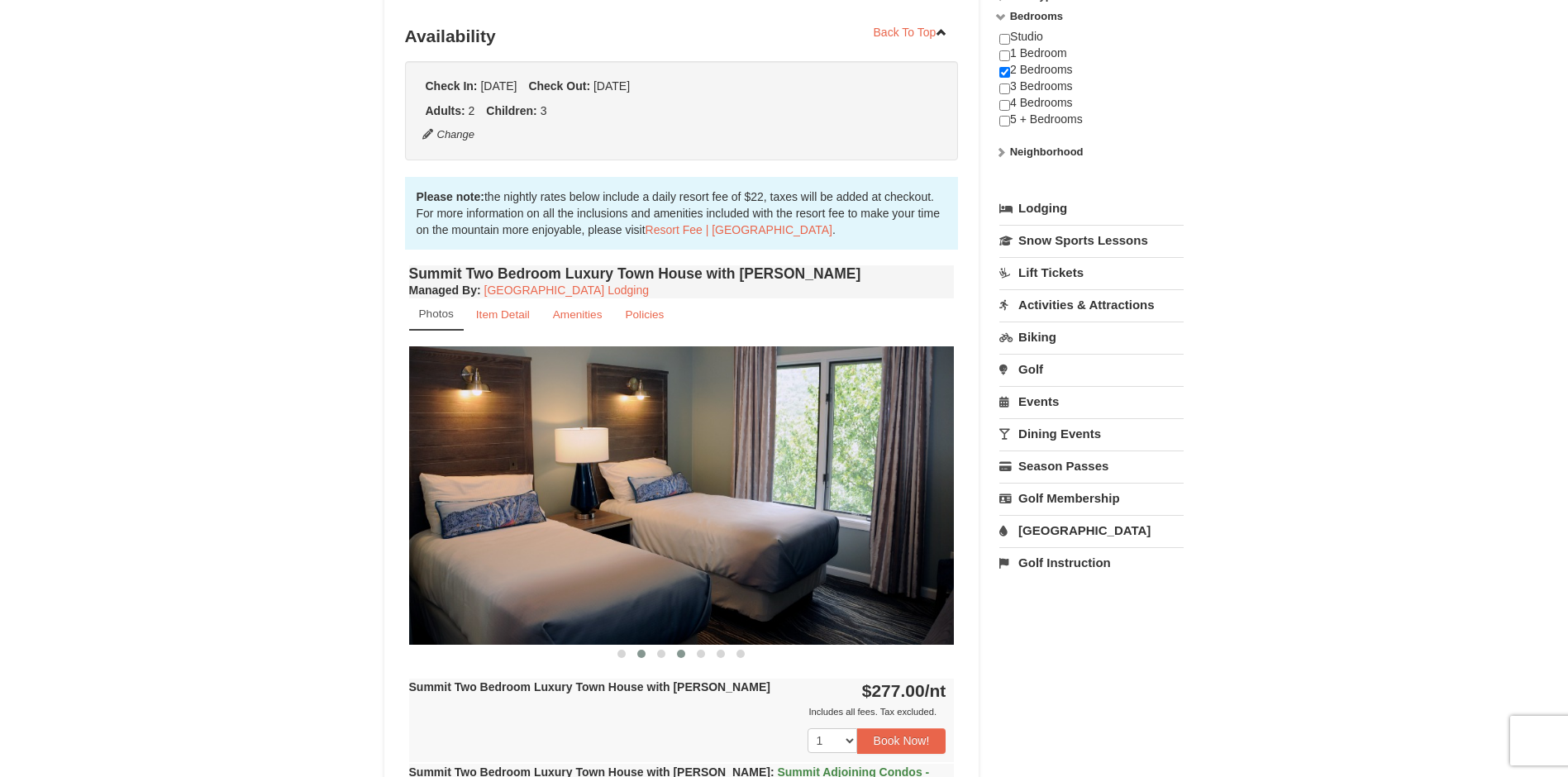
click at [678, 656] on span at bounding box center [681, 654] width 8 height 8
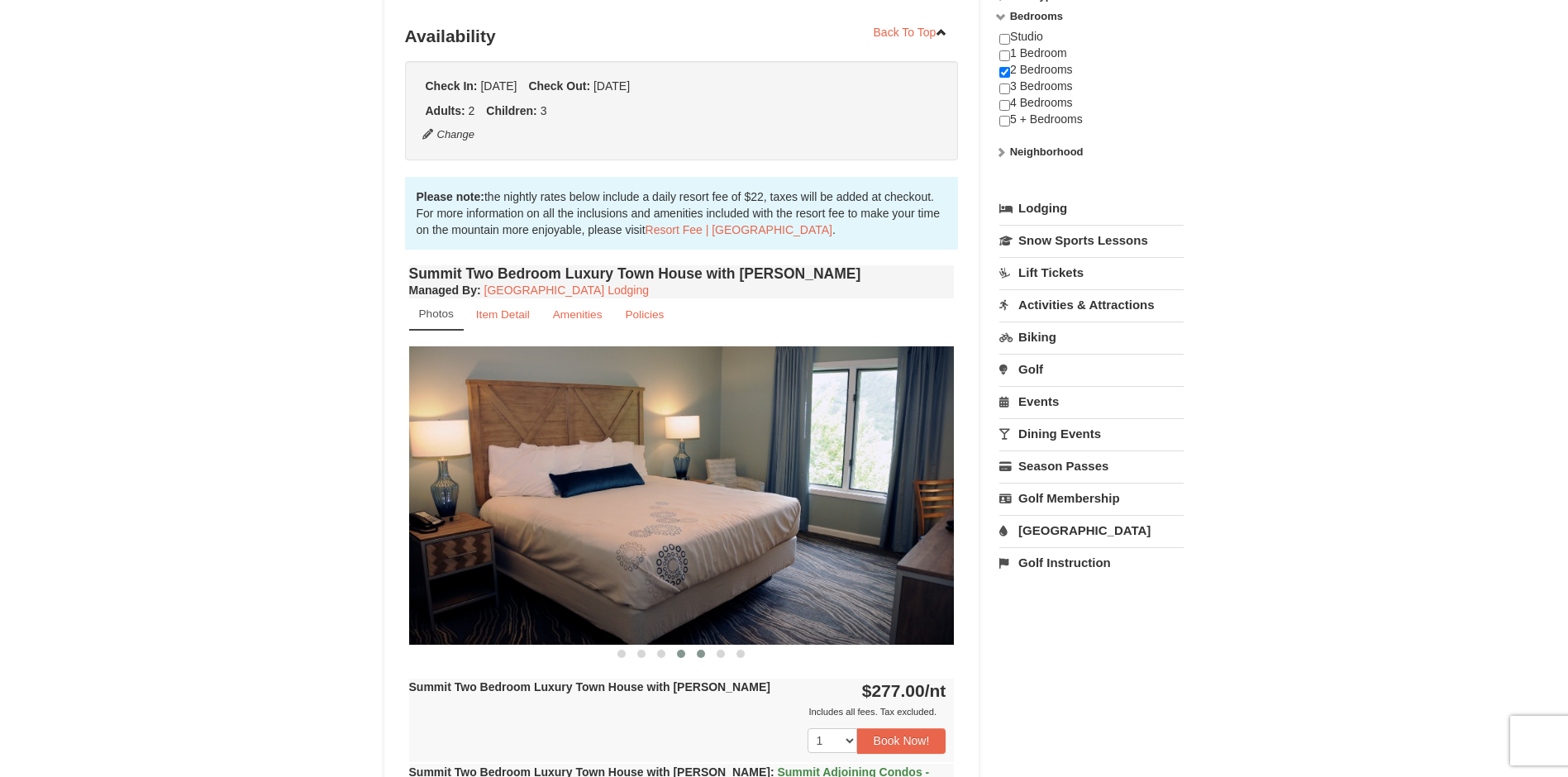
click at [695, 655] on button at bounding box center [701, 654] width 20 height 16
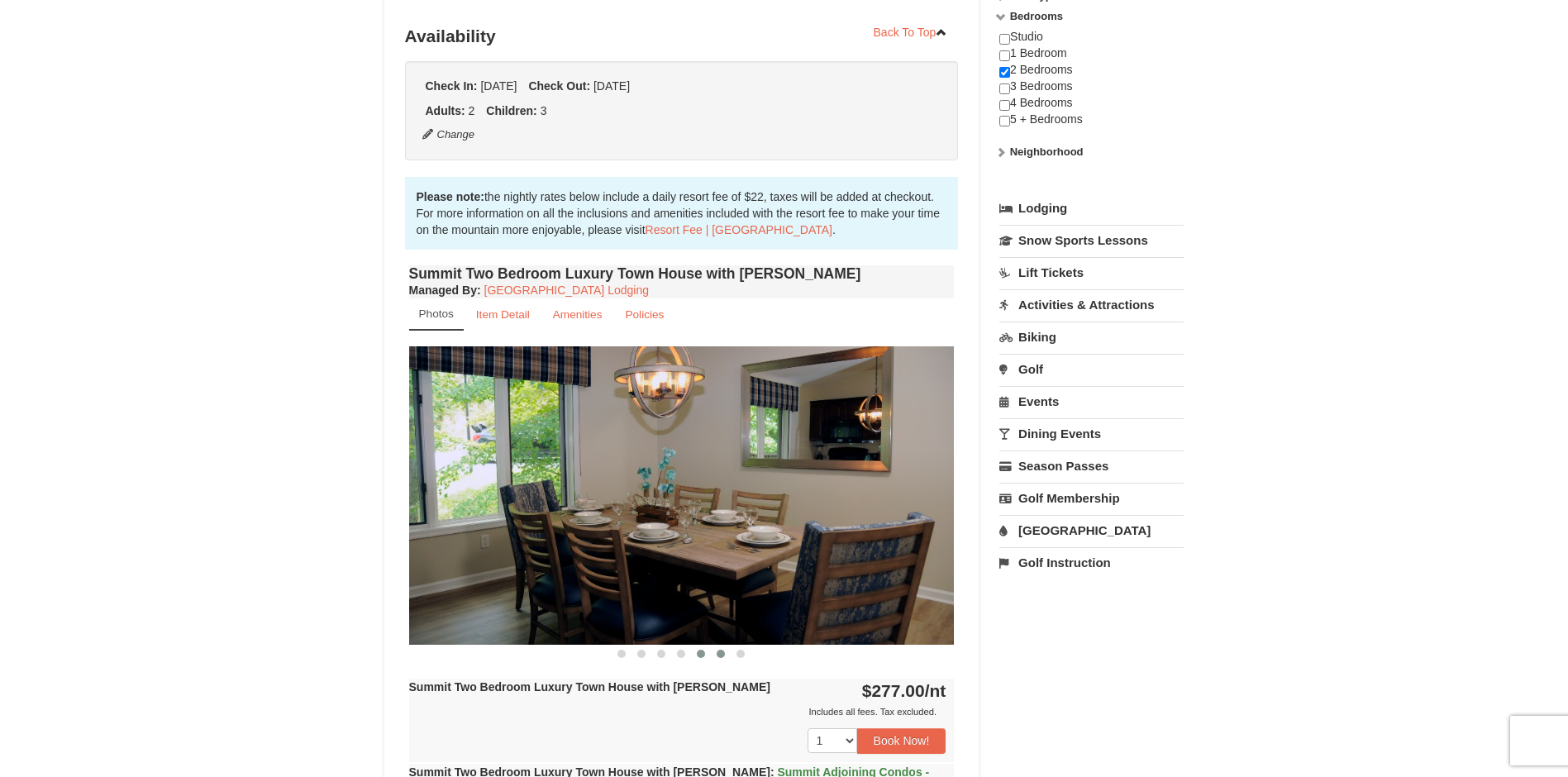
click at [714, 657] on button at bounding box center [720, 654] width 20 height 16
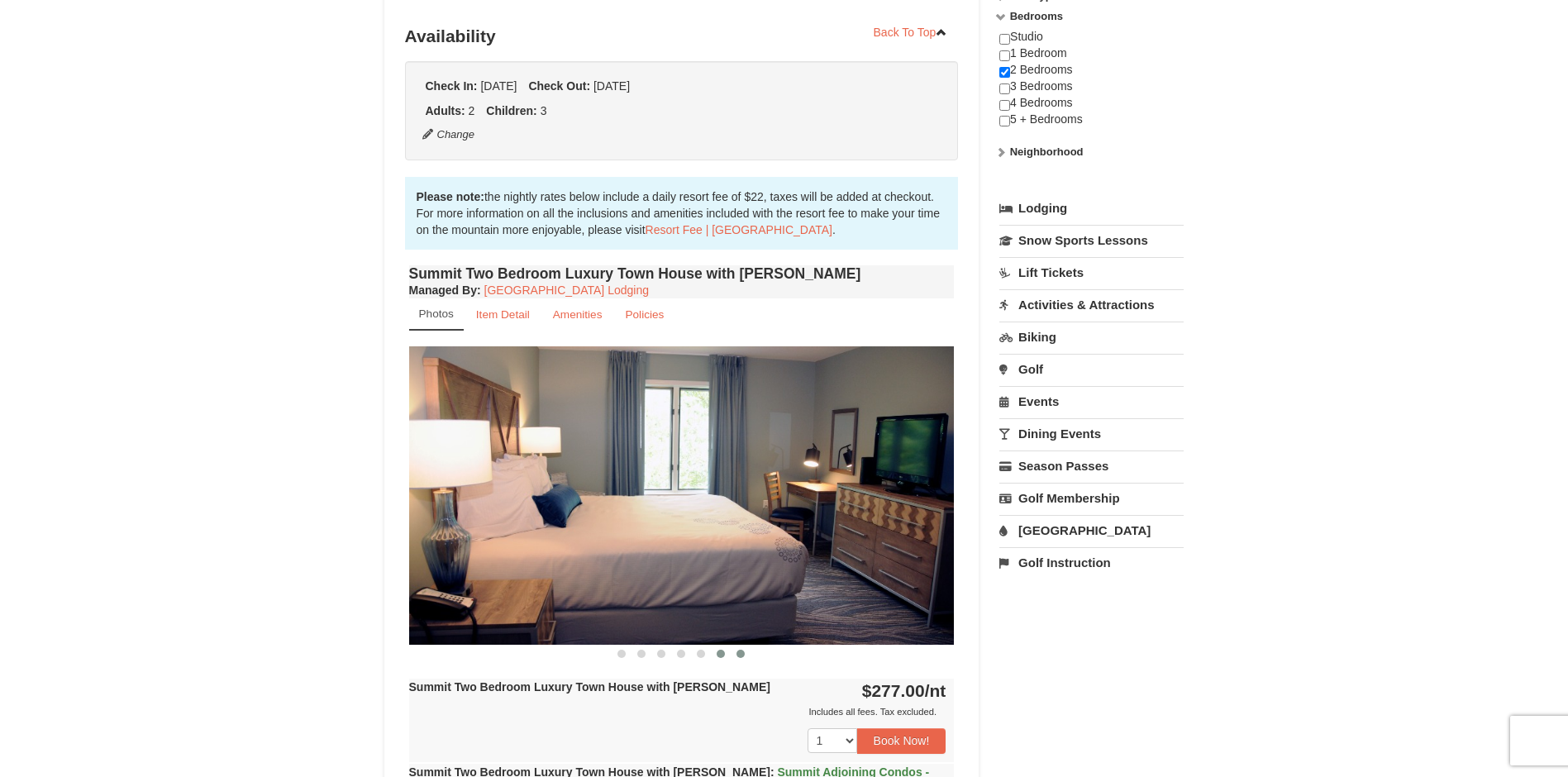
click at [734, 658] on button at bounding box center [740, 654] width 20 height 16
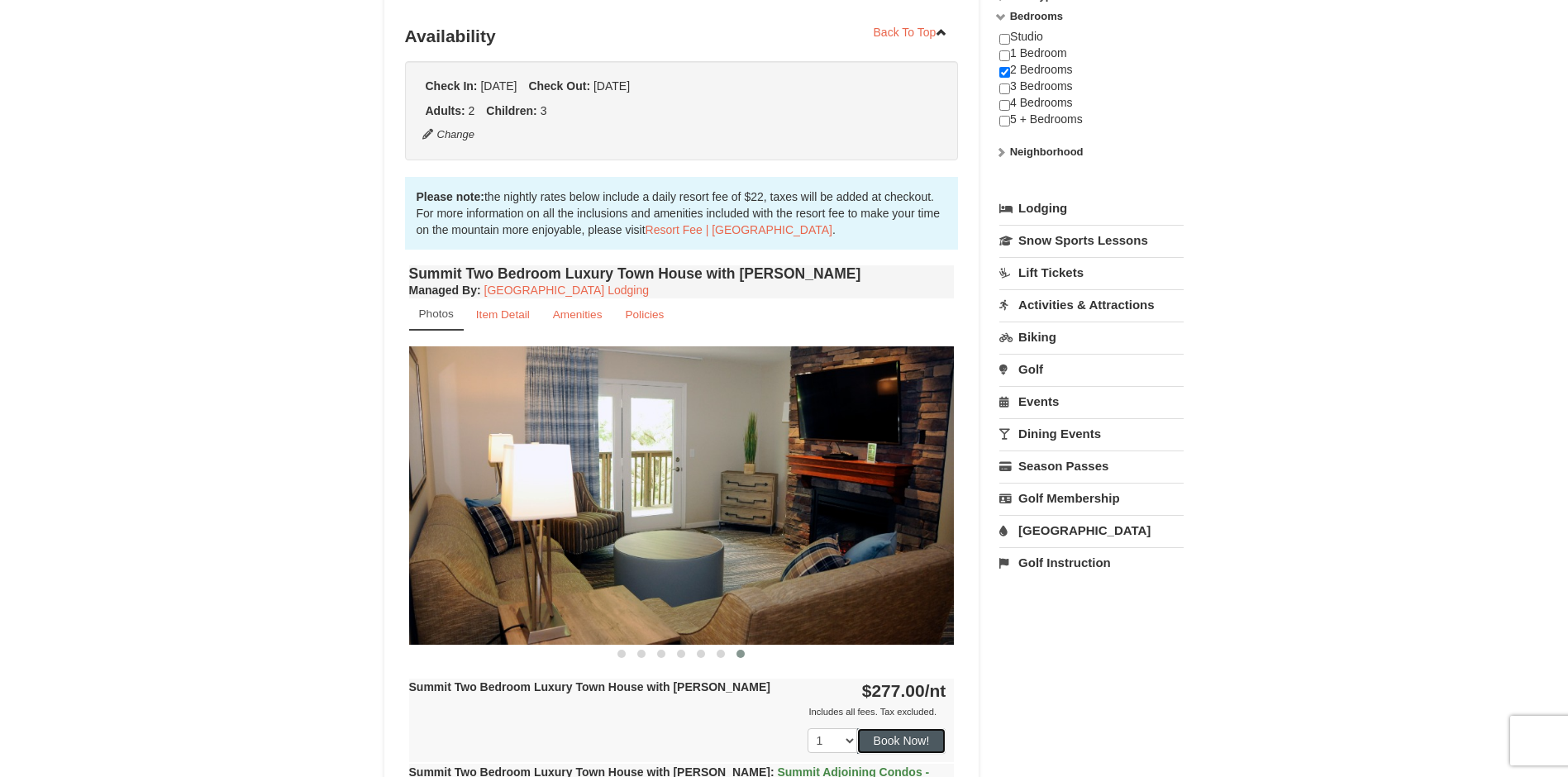
click at [902, 739] on button "Book Now!" at bounding box center [902, 740] width 89 height 25
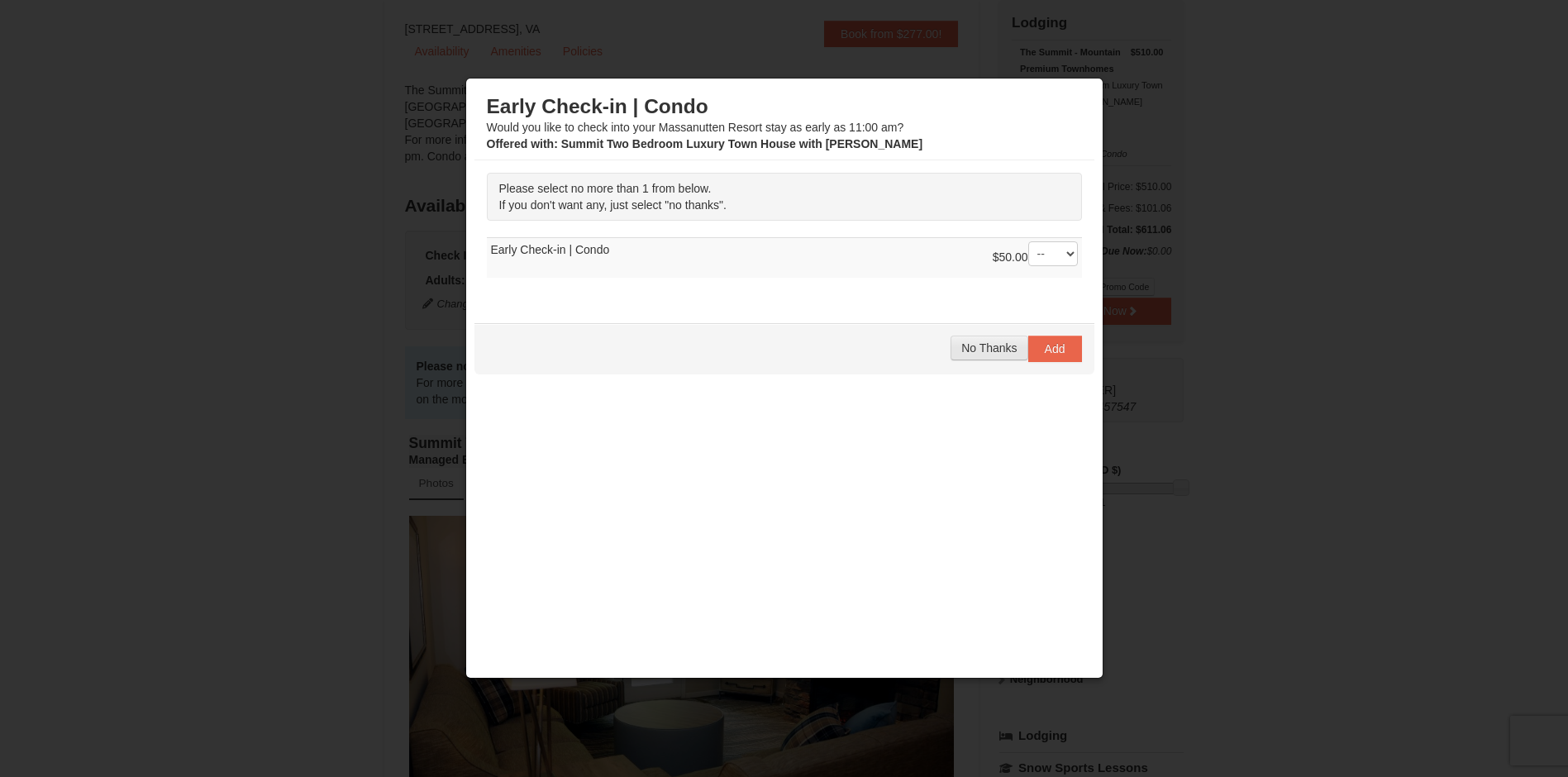
scroll to position [0, 0]
click at [980, 347] on span "No Thanks" at bounding box center [988, 348] width 55 height 14
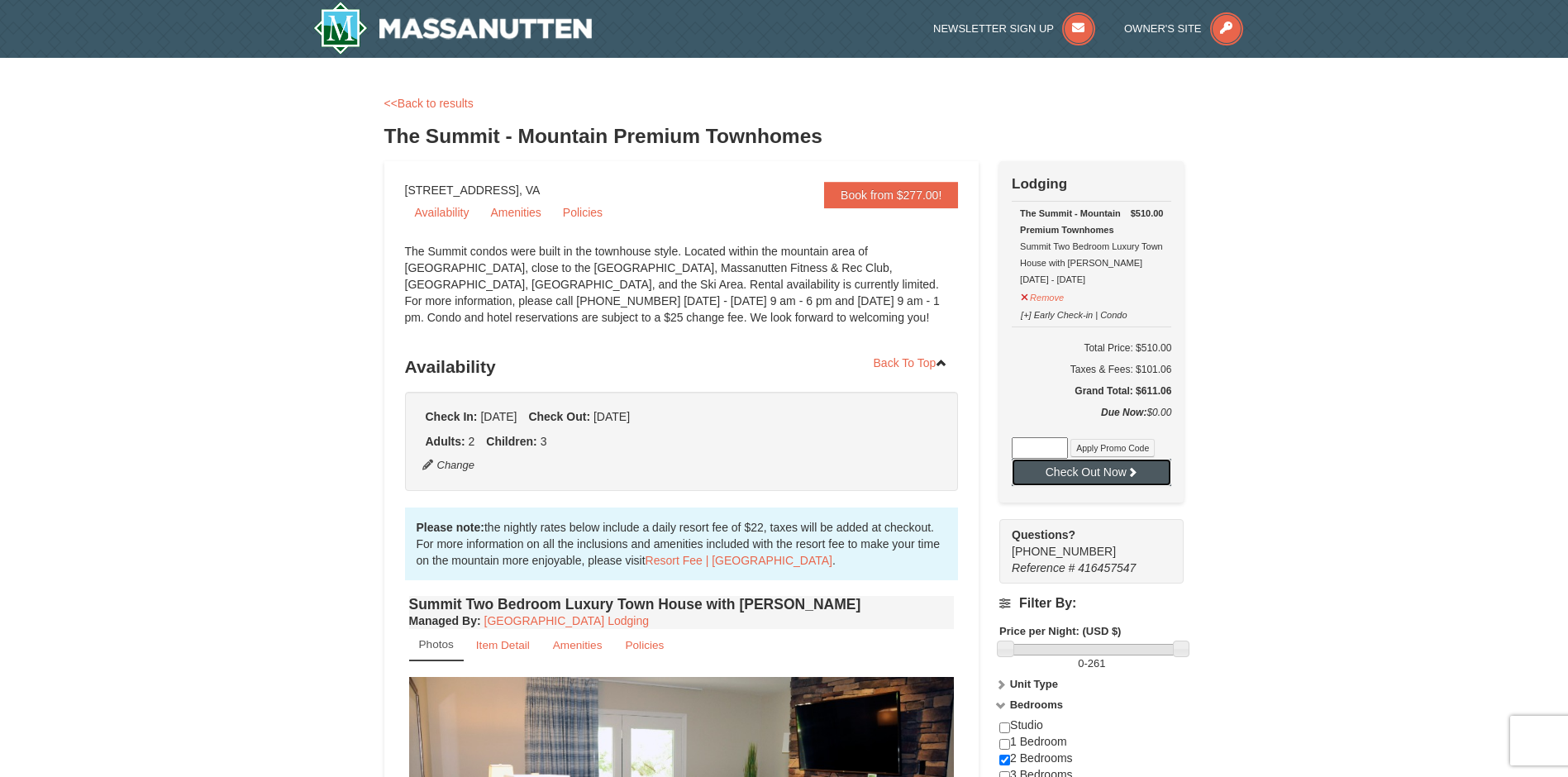
click at [1095, 476] on button "Check Out Now" at bounding box center [1092, 472] width 160 height 26
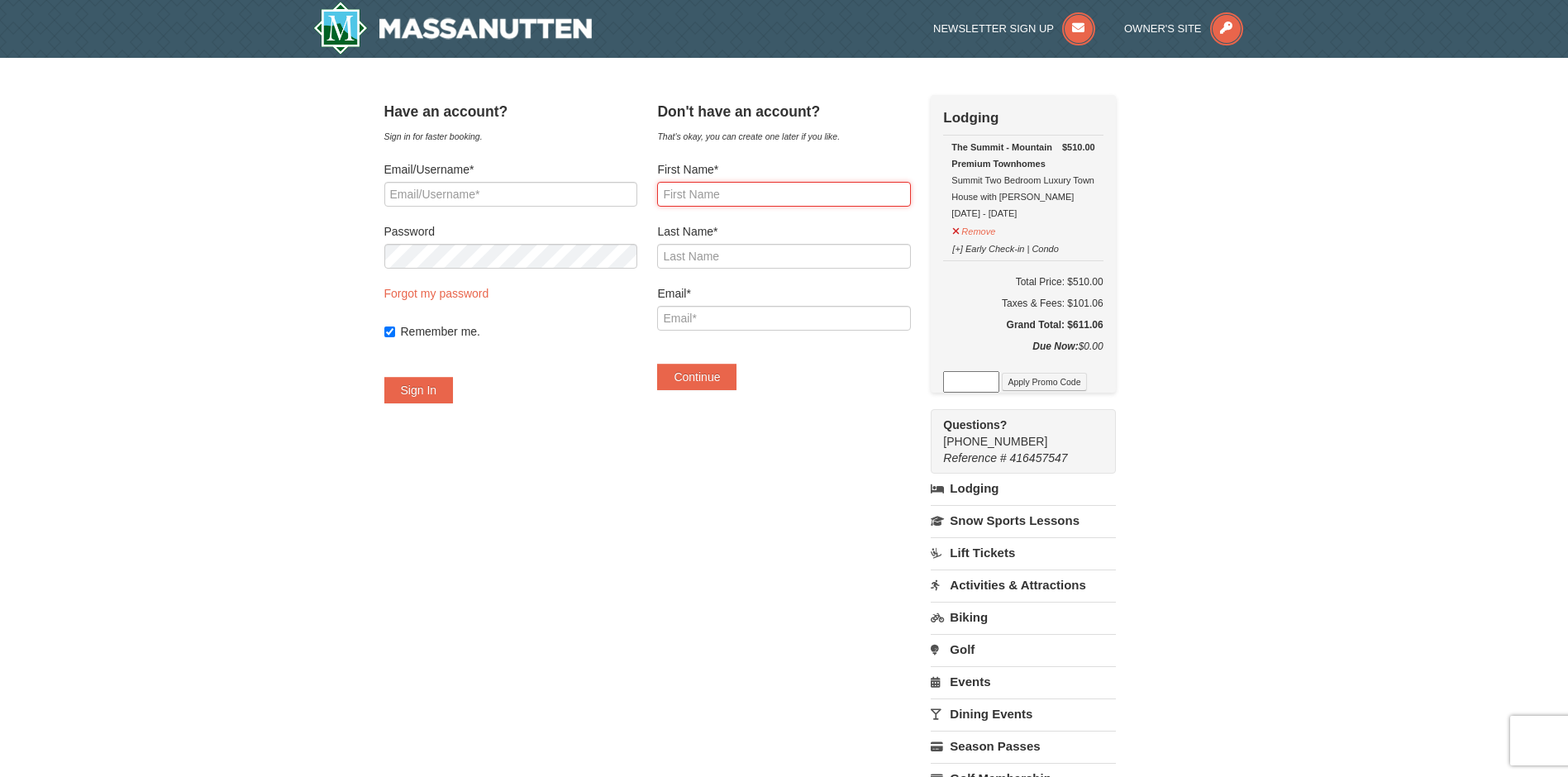
click at [778, 197] on input "First Name*" at bounding box center [783, 193] width 253 height 25
type input "Jennifer"
type input "Johnson"
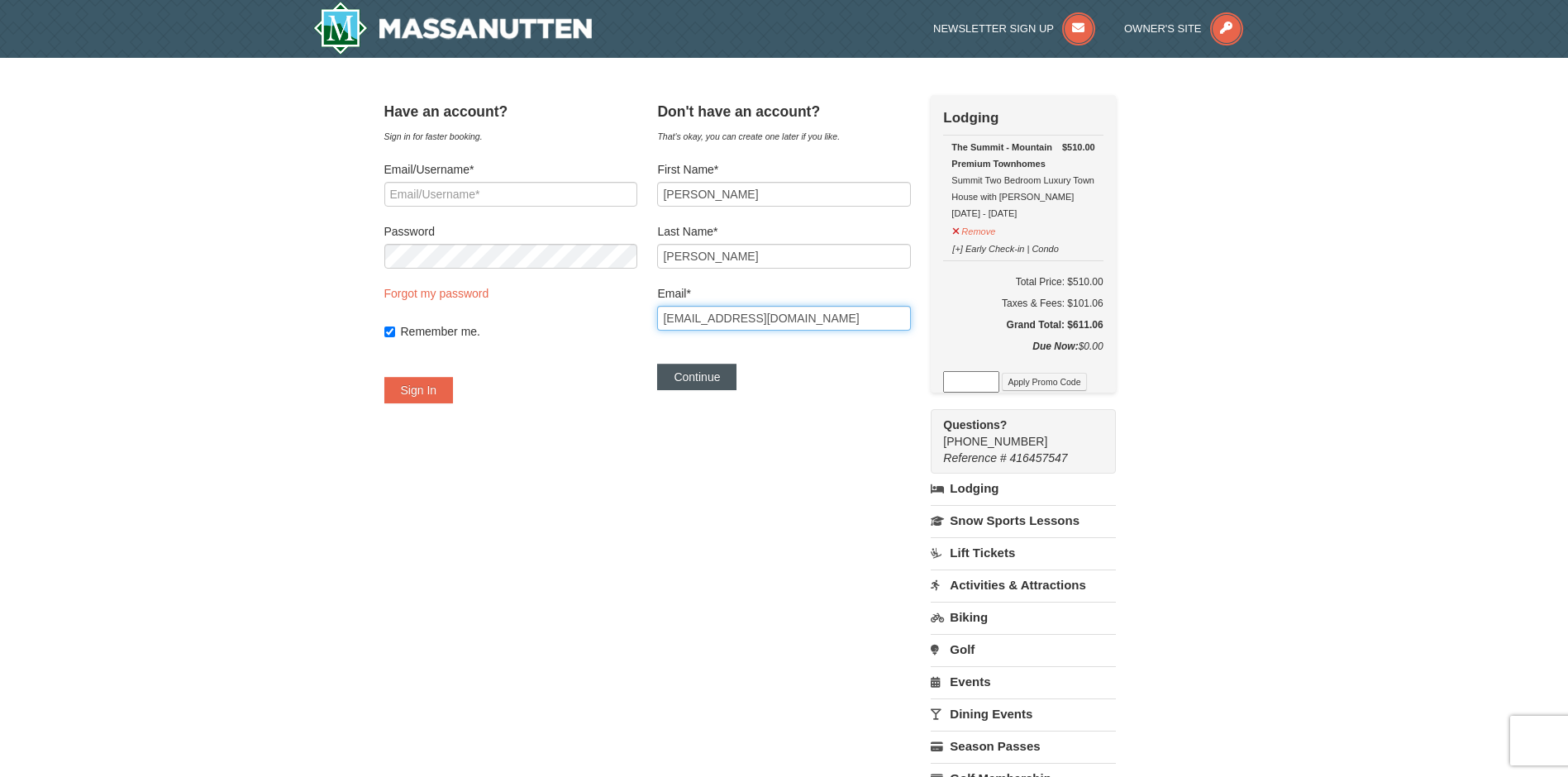
type input "mendezjenny0205@gmail.com"
click at [708, 373] on button "Continue" at bounding box center [696, 377] width 79 height 26
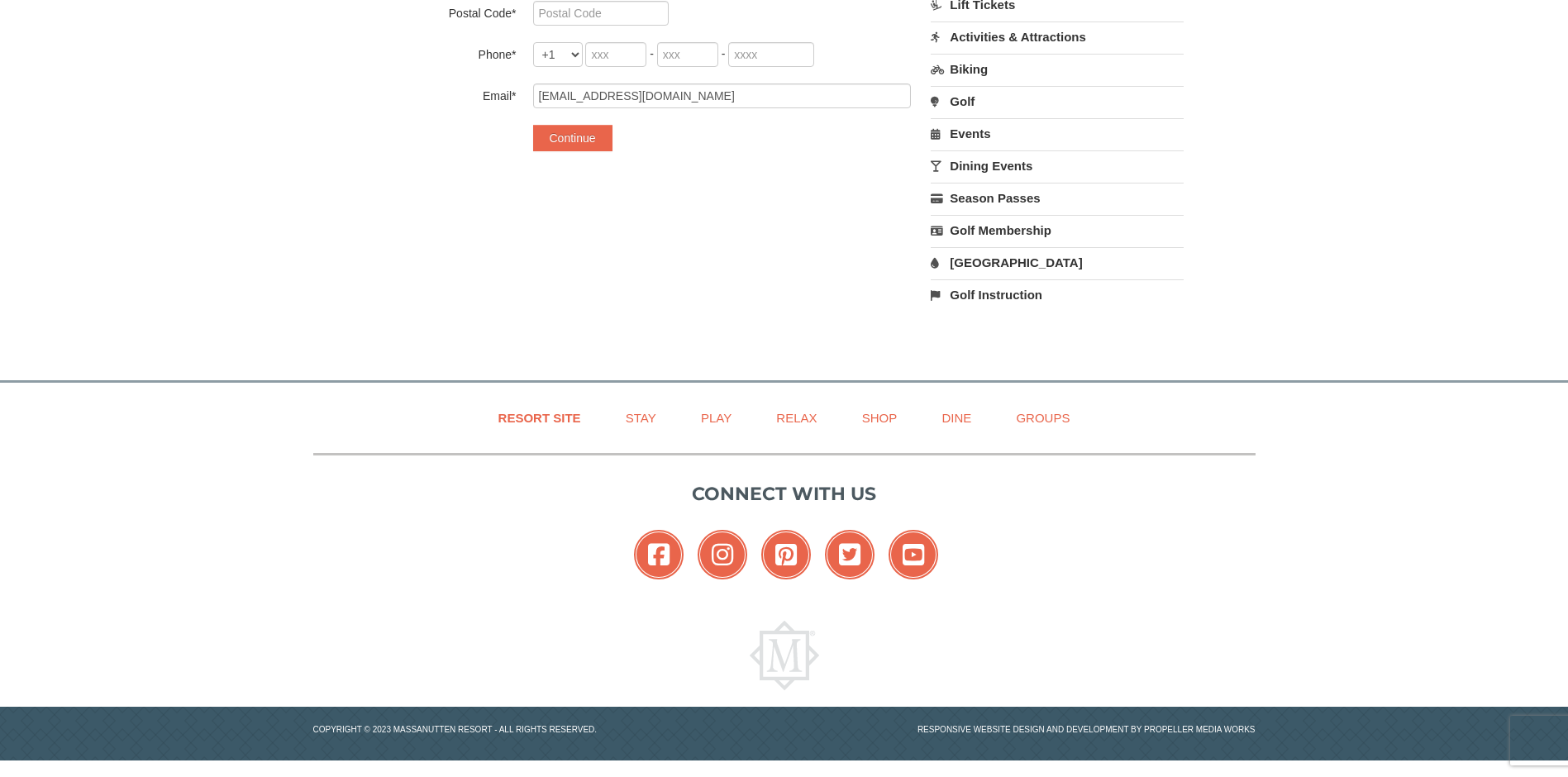
scroll to position [180, 0]
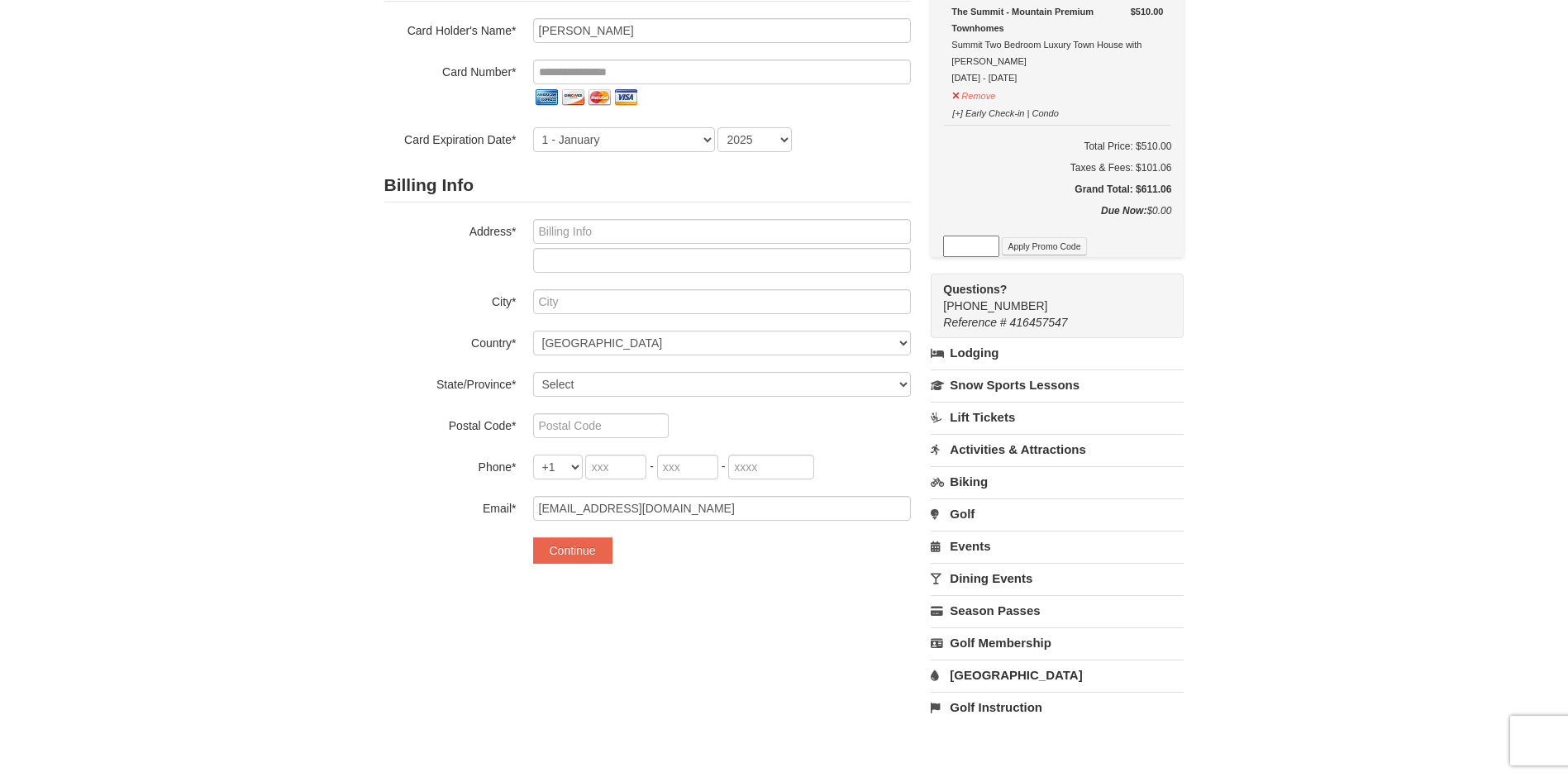
click at [975, 248] on input at bounding box center [971, 247] width 56 height 22
type input "MA"
